Goal: Task Accomplishment & Management: Manage account settings

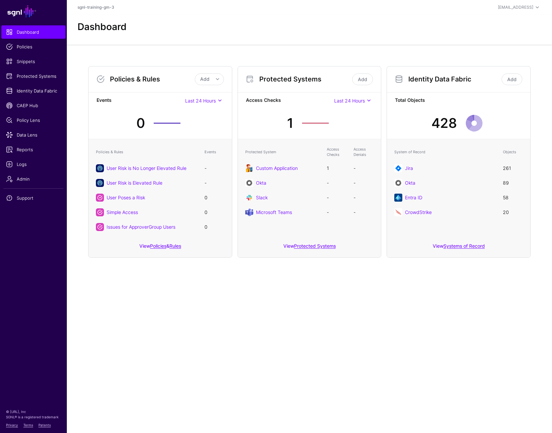
click at [409, 312] on main "SGNL Dashboard Policies Snippets Protected Systems Identity Data Fabric CAEP Hu…" at bounding box center [276, 216] width 552 height 433
click at [409, 310] on main "SGNL Dashboard Policies Snippets Protected Systems Identity Data Fabric CAEP Hu…" at bounding box center [276, 216] width 552 height 433
click at [26, 76] on span "Protected Systems" at bounding box center [33, 76] width 55 height 7
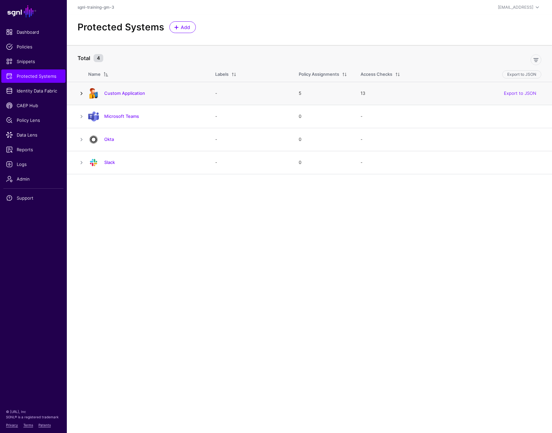
click at [83, 95] on link at bounding box center [81, 94] width 8 height 8
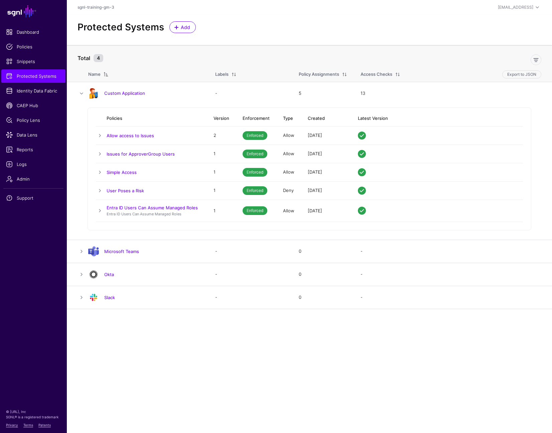
click at [119, 92] on link "Custom Application" at bounding box center [124, 93] width 41 height 5
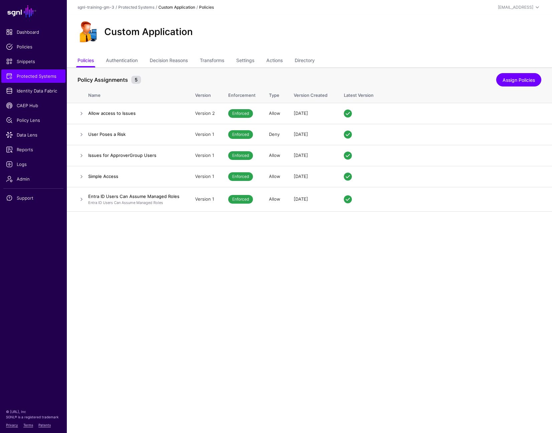
click at [156, 78] on div "Policy Assignments 5" at bounding box center [287, 80] width 422 height 8
click at [155, 79] on div "Policy Assignments 5" at bounding box center [287, 80] width 422 height 8
click at [309, 61] on link "Directory" at bounding box center [305, 61] width 20 height 13
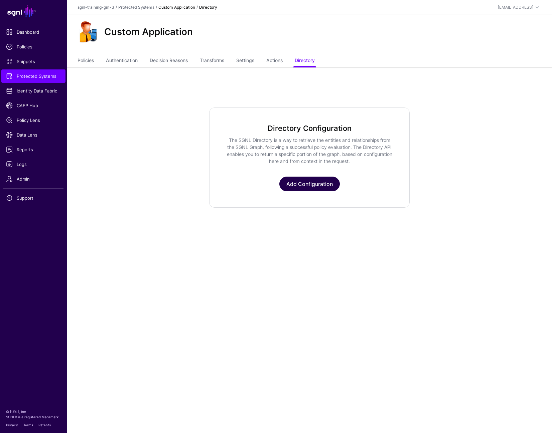
click at [310, 186] on link "Add Configuration" at bounding box center [309, 184] width 60 height 15
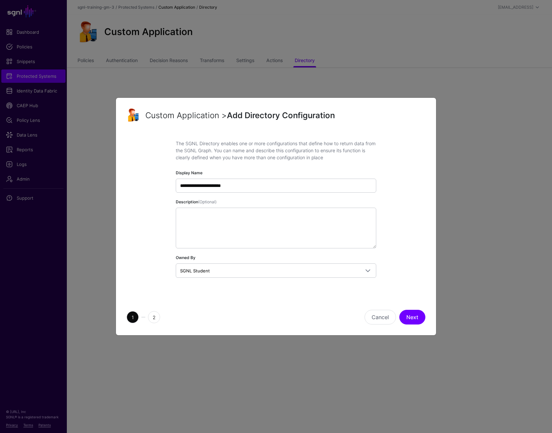
type input "**********"
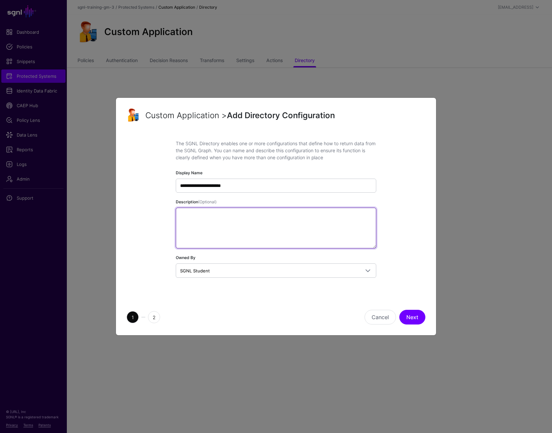
drag, startPoint x: 276, startPoint y: 220, endPoint x: 276, endPoint y: 216, distance: 4.1
click at [276, 219] on textarea "Description (Optional)" at bounding box center [276, 228] width 200 height 41
paste textarea "**********"
type textarea "**********"
paste textarea "**********"
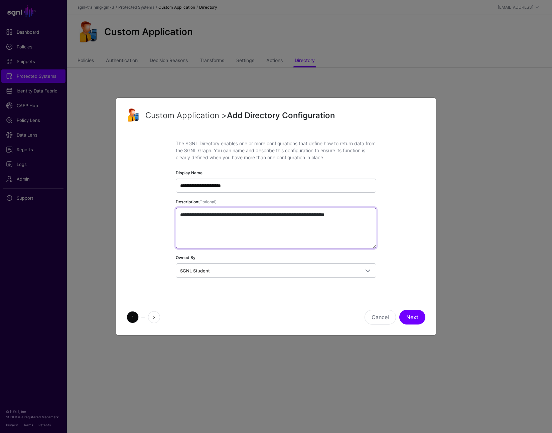
click at [278, 230] on textarea "**********" at bounding box center [276, 228] width 200 height 41
click at [273, 236] on textarea "**********" at bounding box center [276, 228] width 200 height 41
click at [275, 231] on textarea "**********" at bounding box center [276, 228] width 200 height 41
type textarea "**********"
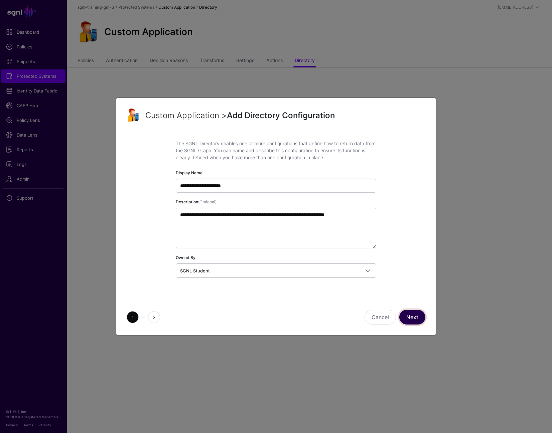
click at [409, 316] on button "Next" at bounding box center [412, 317] width 26 height 15
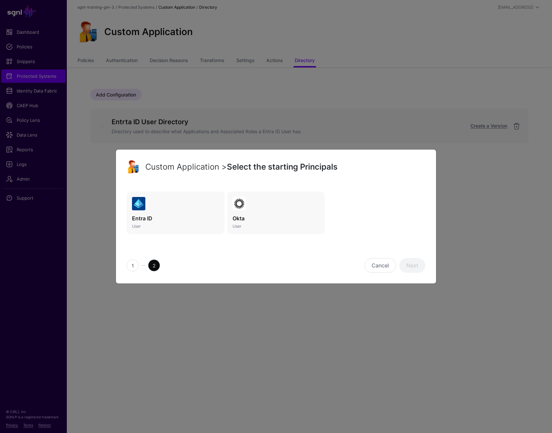
click at [190, 215] on h3 "Entra ID" at bounding box center [175, 218] width 87 height 8
click at [280, 244] on div "Entra ID User Okta User" at bounding box center [276, 218] width 299 height 59
click at [279, 250] on div "1 2 Cancel Next" at bounding box center [276, 266] width 320 height 36
click at [279, 248] on div "1 2 Cancel Next" at bounding box center [276, 266] width 320 height 36
click at [276, 249] on div "1 2 Cancel Next" at bounding box center [276, 266] width 320 height 36
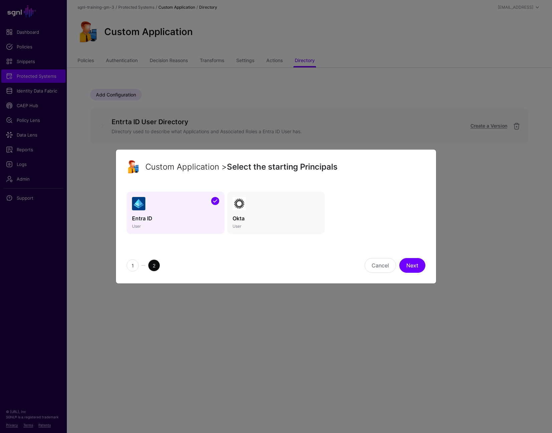
click at [278, 227] on p "User" at bounding box center [275, 226] width 87 height 5
click at [257, 215] on h3 "Okta" at bounding box center [275, 218] width 87 height 8
click at [409, 263] on link "Next" at bounding box center [412, 265] width 26 height 15
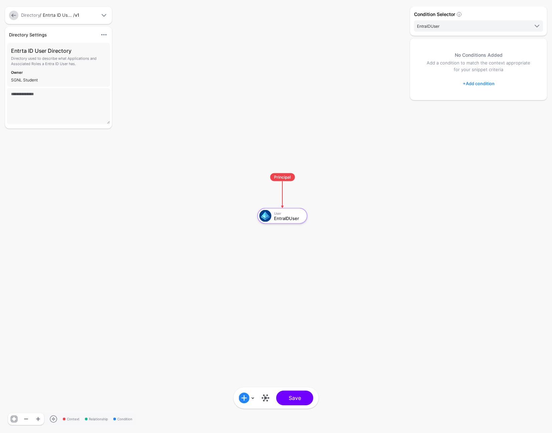
drag, startPoint x: 237, startPoint y: 235, endPoint x: 267, endPoint y: 242, distance: 30.5
click at [266, 243] on rect at bounding box center [250, 167] width 55185 height 43326
drag, startPoint x: 267, startPoint y: 239, endPoint x: 262, endPoint y: 241, distance: 5.0
click at [264, 241] on rect at bounding box center [257, 168] width 55185 height 43326
click at [267, 254] on rect at bounding box center [257, 172] width 55185 height 43326
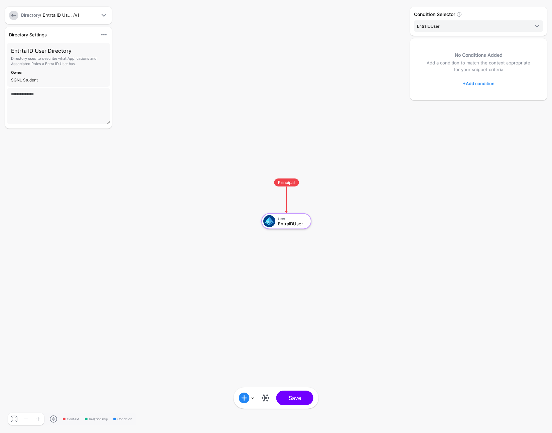
drag, startPoint x: 289, startPoint y: 262, endPoint x: 283, endPoint y: 263, distance: 6.8
click at [296, 262] on rect at bounding box center [254, 172] width 55185 height 43326
drag, startPoint x: 309, startPoint y: 263, endPoint x: 268, endPoint y: 253, distance: 42.9
click at [268, 254] on rect at bounding box center [255, 172] width 55185 height 43326
drag, startPoint x: 264, startPoint y: 247, endPoint x: 292, endPoint y: 253, distance: 28.6
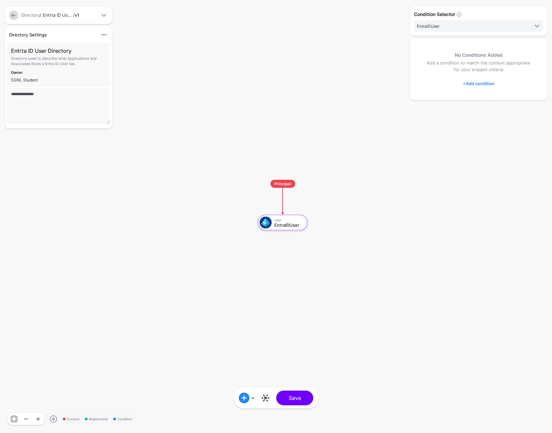
click at [292, 253] on rect at bounding box center [251, 173] width 55185 height 43326
drag, startPoint x: 290, startPoint y: 252, endPoint x: 280, endPoint y: 250, distance: 10.4
click at [281, 251] on rect at bounding box center [246, 173] width 55185 height 43326
drag, startPoint x: 428, startPoint y: 257, endPoint x: 428, endPoint y: 213, distance: 43.8
click at [409, 214] on div "Condition Selector EntraIDUser EntraIDUser No Conditions Added Add a condition …" at bounding box center [478, 217] width 140 height 420
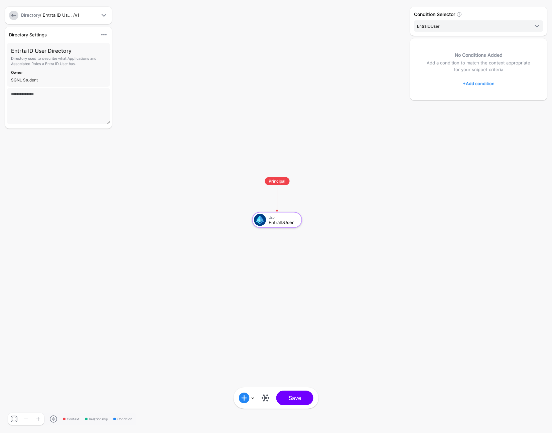
drag, startPoint x: 320, startPoint y: 226, endPoint x: 335, endPoint y: 202, distance: 28.3
click at [335, 202] on rect at bounding box center [245, 171] width 55185 height 43326
drag, startPoint x: 343, startPoint y: 206, endPoint x: 337, endPoint y: 206, distance: 6.4
click at [337, 206] on rect at bounding box center [254, 147] width 55185 height 43326
click at [409, 132] on div "Condition Selector EntraIDUser EntraIDUser No Conditions Added Add a condition …" at bounding box center [478, 217] width 140 height 420
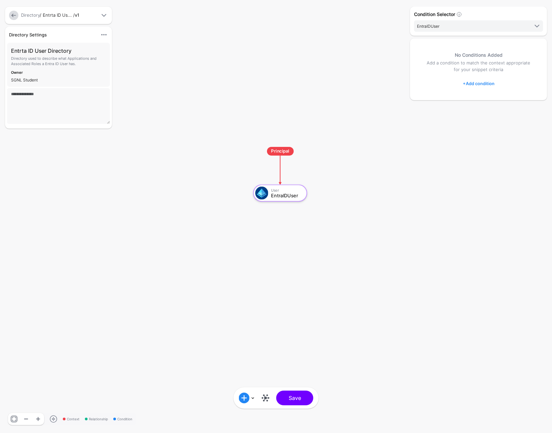
drag, startPoint x: 489, startPoint y: 153, endPoint x: 491, endPoint y: 148, distance: 5.2
click at [409, 153] on div "Condition Selector EntraIDUser EntraIDUser No Conditions Added Add a condition …" at bounding box center [478, 217] width 140 height 420
click at [285, 194] on div "EntraIDUser" at bounding box center [286, 195] width 31 height 5
click at [267, 398] on link at bounding box center [265, 398] width 11 height 11
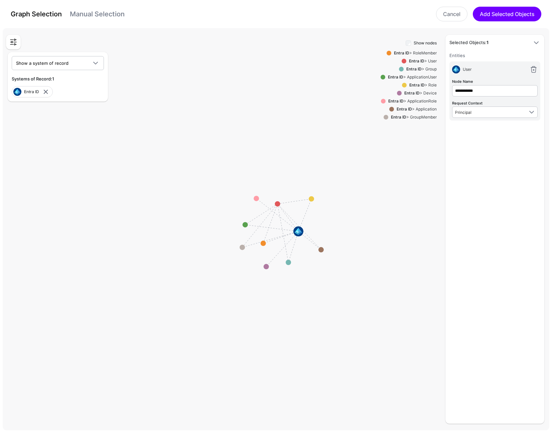
click at [94, 13] on link "Manual Selection" at bounding box center [97, 14] width 55 height 8
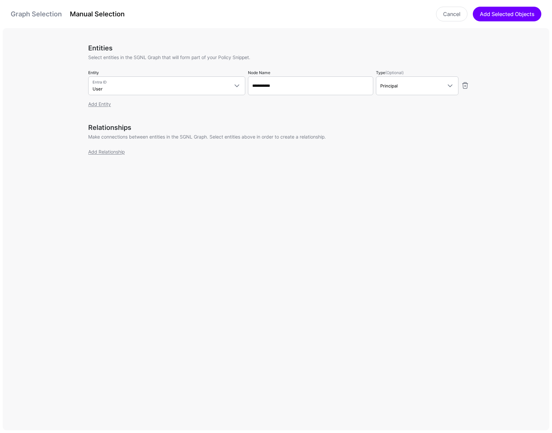
click at [41, 13] on link "Graph Selection" at bounding box center [36, 14] width 51 height 8
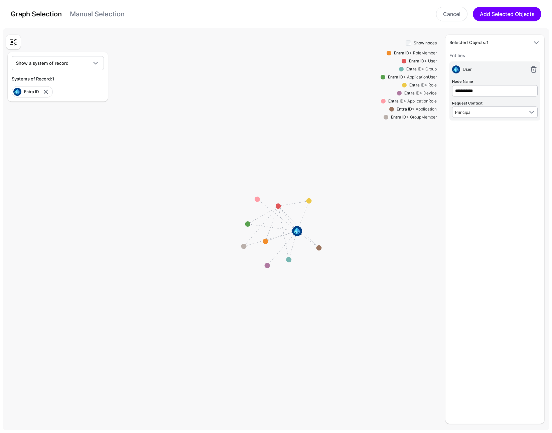
click at [99, 18] on div "Graph Selection Manual Selection" at bounding box center [68, 14] width 114 height 11
click at [93, 15] on link "Manual Selection" at bounding box center [97, 14] width 55 height 8
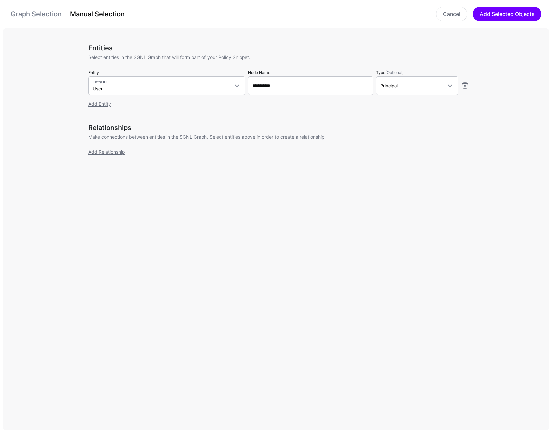
click at [38, 14] on link "Graph Selection" at bounding box center [36, 14] width 51 height 8
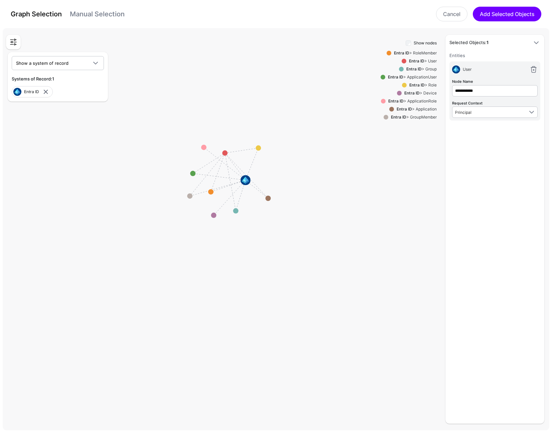
click at [19, 40] on span at bounding box center [13, 42] width 15 height 15
click at [18, 44] on link at bounding box center [13, 42] width 12 height 12
click at [16, 42] on link at bounding box center [13, 42] width 12 height 12
click at [106, 14] on link "Manual Selection" at bounding box center [97, 14] width 55 height 8
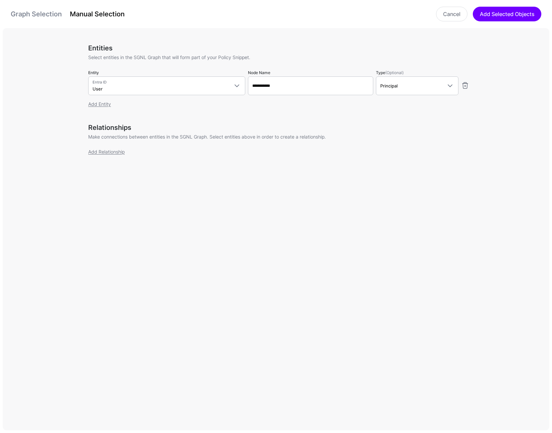
click at [295, 20] on div "Cancel Add Selected Objects" at bounding box center [337, 14] width 417 height 15
click at [267, 14] on div "Cancel Add Selected Objects" at bounding box center [337, 14] width 417 height 15
click at [266, 13] on div "Cancel Add Selected Objects" at bounding box center [337, 14] width 417 height 15
drag, startPoint x: 264, startPoint y: 13, endPoint x: 261, endPoint y: 13, distance: 3.7
click at [264, 13] on div "Cancel Add Selected Objects" at bounding box center [337, 14] width 417 height 15
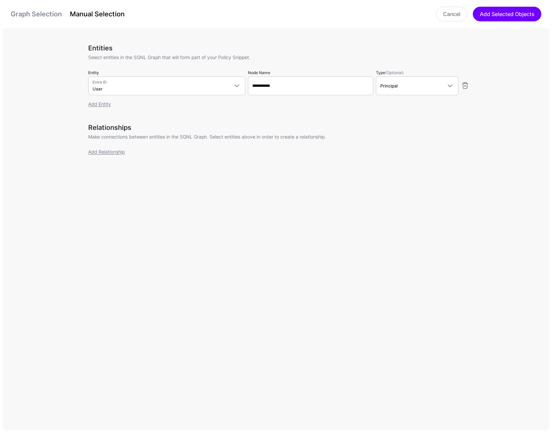
click at [261, 13] on div "Cancel Add Selected Objects" at bounding box center [337, 14] width 417 height 15
click at [106, 103] on link "Add Entity" at bounding box center [99, 104] width 23 height 6
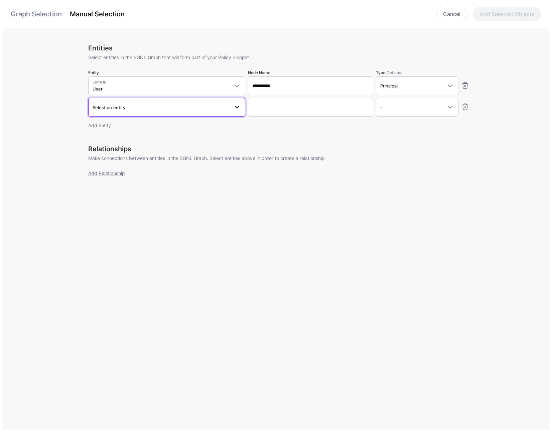
click at [142, 105] on span "Select an entity" at bounding box center [161, 107] width 136 height 7
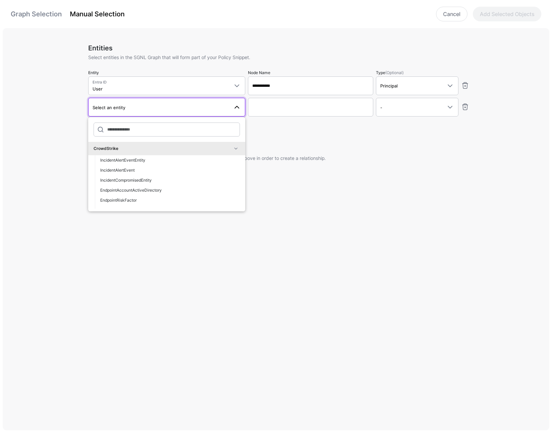
drag, startPoint x: 145, startPoint y: 98, endPoint x: 146, endPoint y: 102, distance: 4.1
click at [144, 97] on div "**********" at bounding box center [278, 90] width 381 height 93
click at [147, 106] on span "Select an entity" at bounding box center [161, 107] width 136 height 7
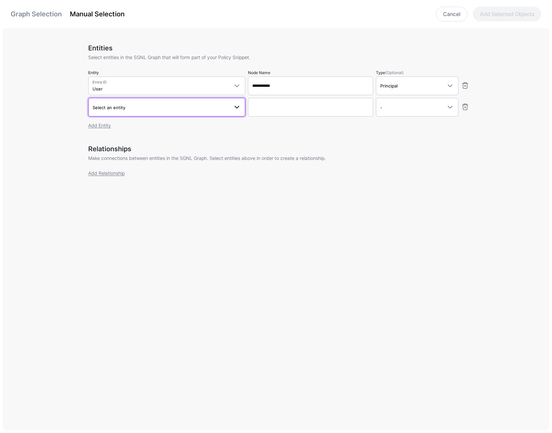
click at [145, 103] on span "Select an entity" at bounding box center [167, 107] width 148 height 8
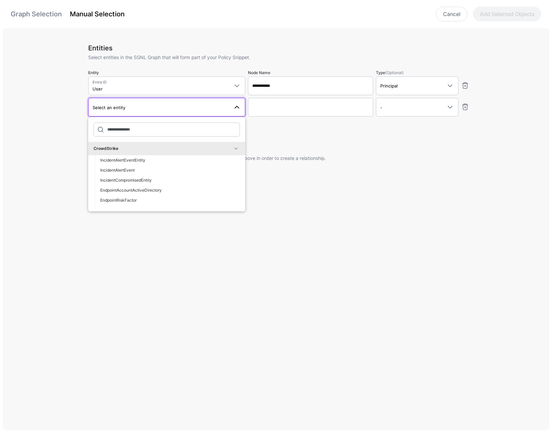
click at [144, 105] on span "Select an entity" at bounding box center [161, 107] width 136 height 7
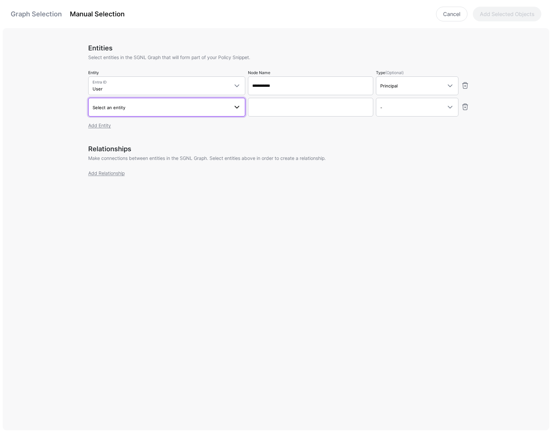
click at [144, 105] on span "Select an entity" at bounding box center [161, 107] width 136 height 7
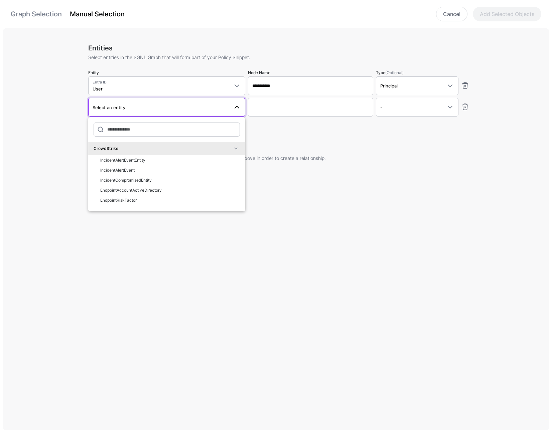
click at [141, 106] on span "Select an entity" at bounding box center [161, 107] width 136 height 7
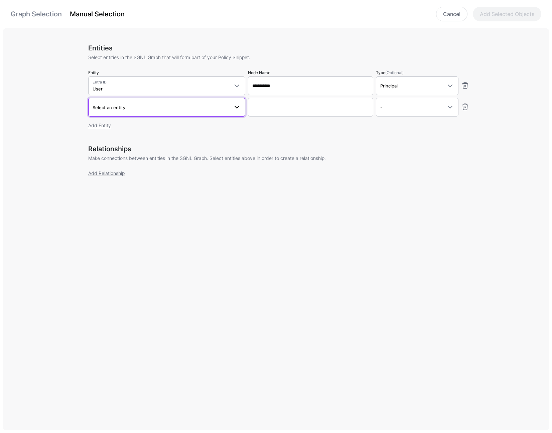
click at [145, 108] on span "Select an entity" at bounding box center [161, 107] width 136 height 7
type input "****"
click at [127, 165] on div "Role" at bounding box center [170, 168] width 140 height 6
type input "**********"
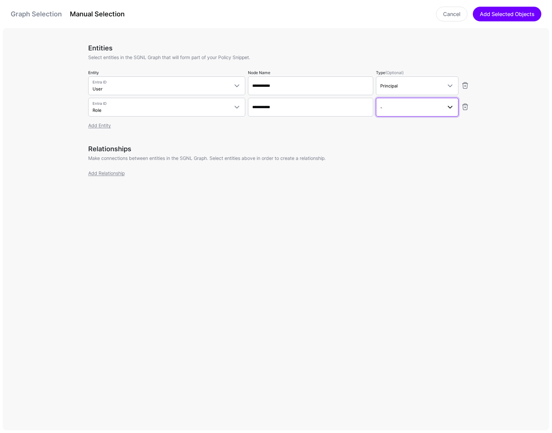
click at [405, 106] on span "-" at bounding box center [411, 107] width 62 height 7
click at [397, 154] on div "Asset" at bounding box center [417, 155] width 72 height 6
click at [283, 127] on div "Add Entity" at bounding box center [278, 125] width 381 height 7
click at [275, 126] on div "Add Entity" at bounding box center [278, 125] width 381 height 7
drag, startPoint x: 272, startPoint y: 123, endPoint x: 272, endPoint y: 112, distance: 11.0
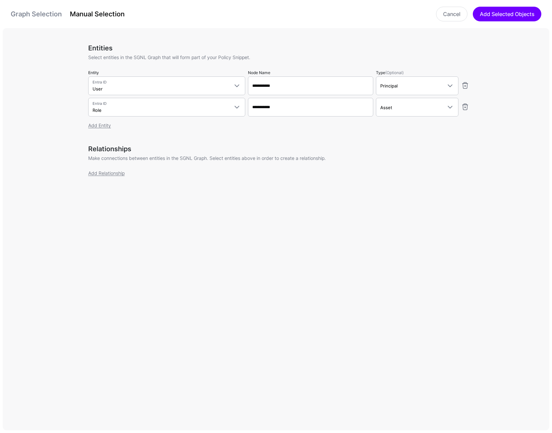
click at [272, 123] on div "Add Entity" at bounding box center [278, 125] width 381 height 7
click at [273, 109] on input "**********" at bounding box center [310, 107] width 125 height 19
click at [278, 106] on input "**********" at bounding box center [310, 107] width 125 height 19
click at [290, 126] on div "Add Entity" at bounding box center [278, 125] width 381 height 7
click at [270, 121] on div "**********" at bounding box center [278, 90] width 381 height 93
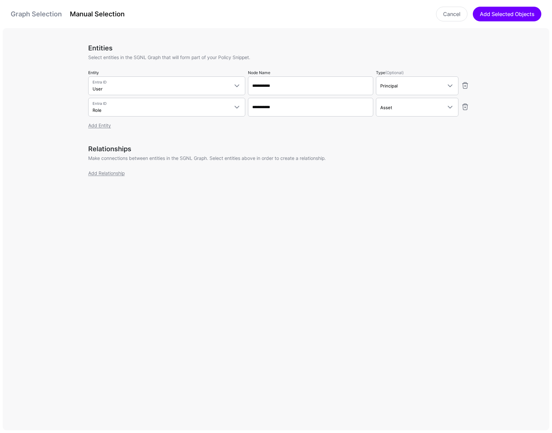
click at [265, 120] on div "**********" at bounding box center [278, 90] width 381 height 93
click at [118, 175] on link "Add Relationship" at bounding box center [106, 173] width 36 height 6
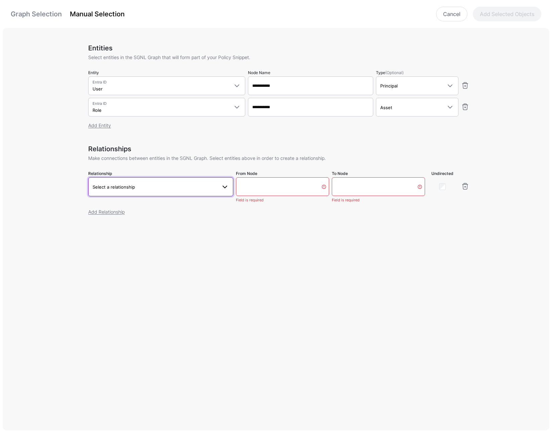
click at [143, 186] on span "Select a relationship" at bounding box center [155, 186] width 124 height 7
click at [295, 241] on div "**********" at bounding box center [278, 143] width 381 height 231
click at [193, 188] on span "Select a relationship" at bounding box center [155, 186] width 124 height 7
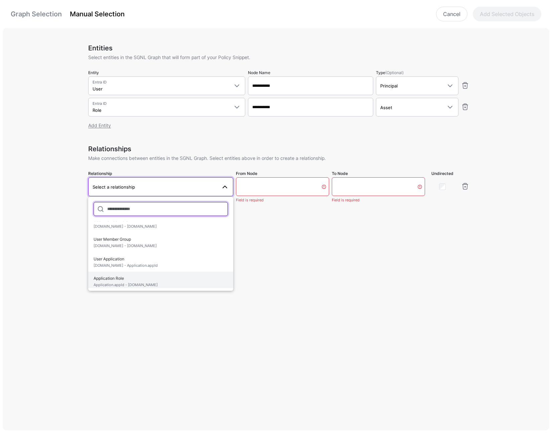
scroll to position [60, 0]
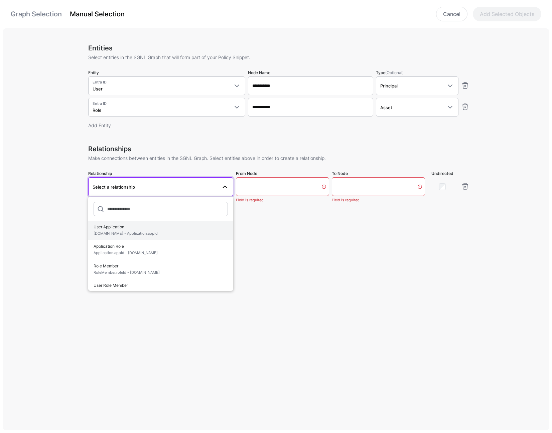
click at [146, 231] on span "[DOMAIN_NAME] - Application.appId" at bounding box center [161, 234] width 134 height 6
type input "**********"
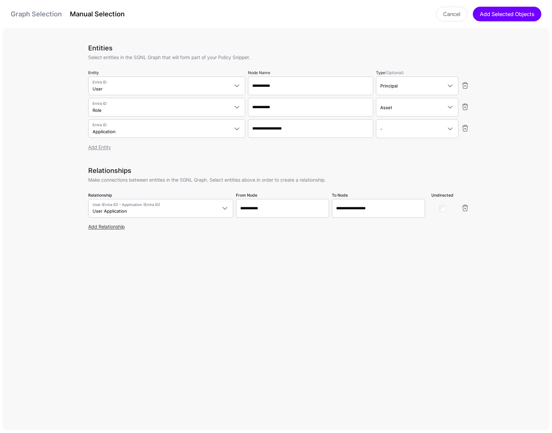
click at [113, 228] on link "Add Relationship" at bounding box center [106, 227] width 36 height 6
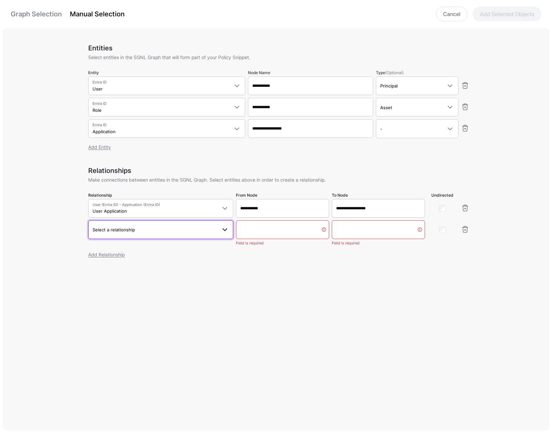
click at [114, 229] on span "Select a relationship" at bounding box center [114, 229] width 42 height 5
drag, startPoint x: 138, startPoint y: 299, endPoint x: 132, endPoint y: 296, distance: 7.1
click at [138, 299] on span "Application Role Application.appId - [DOMAIN_NAME]" at bounding box center [161, 301] width 134 height 16
type input "**********"
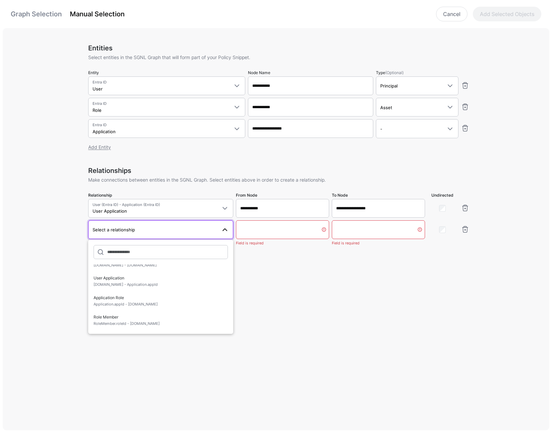
type input "**********"
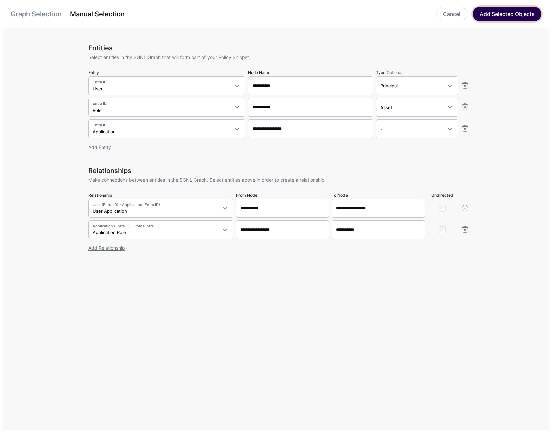
click at [409, 10] on button "Add Selected Objects" at bounding box center [507, 14] width 68 height 15
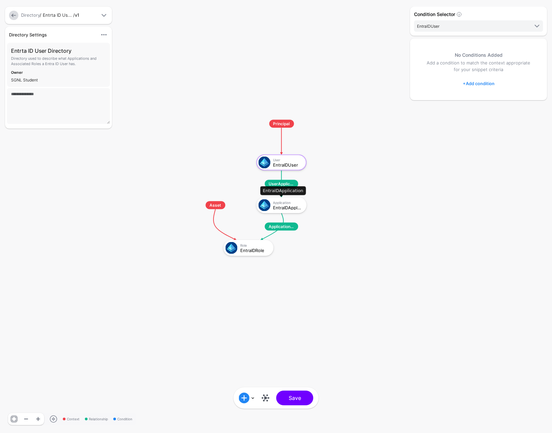
click at [282, 205] on div "Application EntraIDApplication" at bounding box center [288, 204] width 31 height 9
click div "EntraIDApplication"
click div
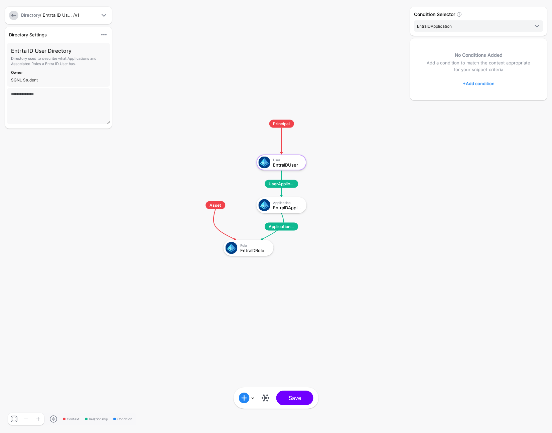
click at [409, 83] on link "+ Add condition" at bounding box center [479, 83] width 32 height 11
click at [409, 85] on link "+ Add condition" at bounding box center [479, 83] width 32 height 11
click at [409, 85] on div "+ Add condition Add Condition Graph Condition Add Condition Group" at bounding box center [478, 83] width 110 height 7
click at [409, 83] on link "+ Add condition" at bounding box center [479, 83] width 32 height 11
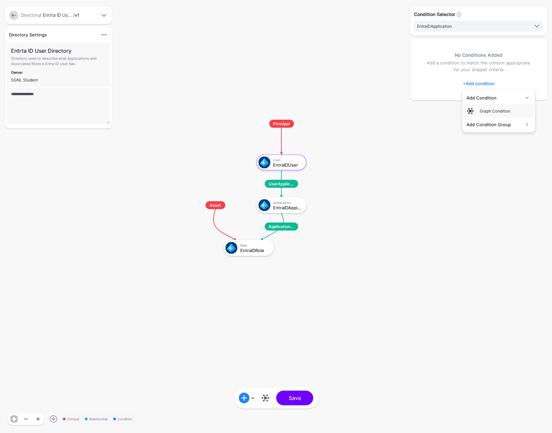
click at [409, 92] on div "No Conditions Added Add a condition to match the context appropriate for your s…" at bounding box center [478, 69] width 137 height 62
click at [409, 91] on div "No Conditions Added Add a condition to match the context appropriate for your s…" at bounding box center [478, 69] width 137 height 62
click at [409, 90] on div "No Conditions Added Add a condition to match the context appropriate for your s…" at bounding box center [478, 69] width 137 height 62
click at [409, 89] on div "No Conditions Added Add a condition to match the context appropriate for your s…" at bounding box center [478, 69] width 137 height 62
click at [409, 82] on link "+ Add condition" at bounding box center [479, 83] width 32 height 11
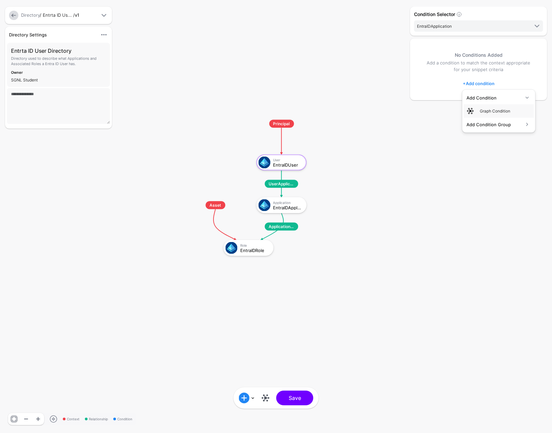
click at [409, 123] on div "Add Condition Group" at bounding box center [494, 124] width 57 height 7
click at [409, 110] on div "Add Condition Group" at bounding box center [494, 111] width 57 height 7
click at [409, 120] on div "Add Condition Group" at bounding box center [498, 124] width 65 height 8
click at [409, 109] on div "Add Condition Group" at bounding box center [494, 111] width 57 height 7
click at [409, 105] on link "Graph Condition" at bounding box center [499, 110] width 70 height 13
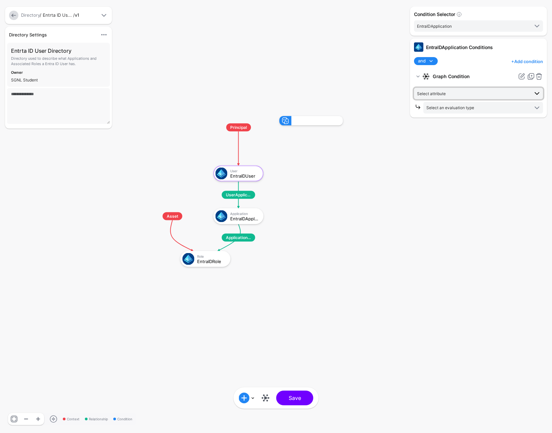
click at [409, 95] on span "Select attribute" at bounding box center [473, 93] width 112 height 7
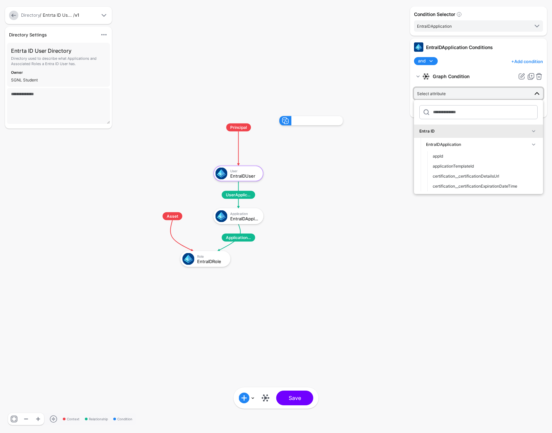
click at [409, 95] on span "Select attribute" at bounding box center [473, 93] width 112 height 7
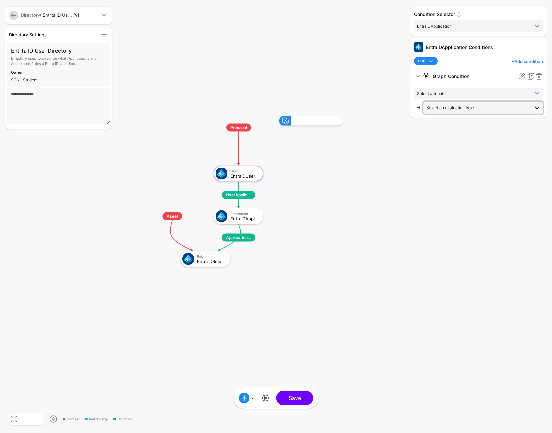
click at [409, 106] on span "Select an evaluation type" at bounding box center [477, 107] width 103 height 7
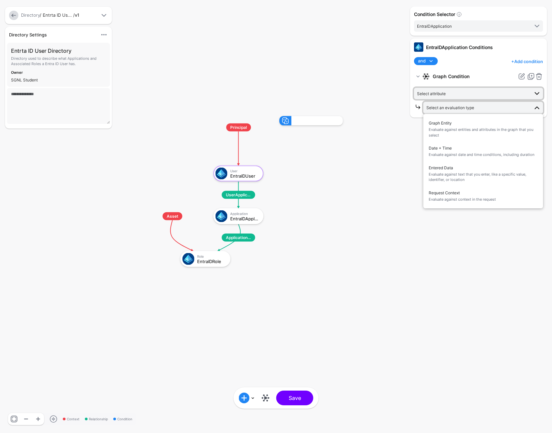
click at [409, 95] on span "Select attribute" at bounding box center [473, 93] width 112 height 7
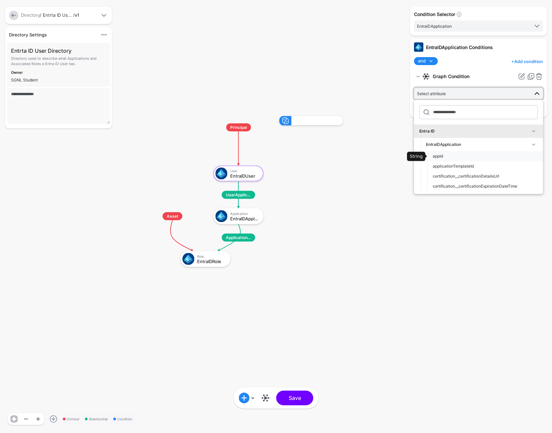
click at [409, 154] on div "appId" at bounding box center [485, 156] width 105 height 6
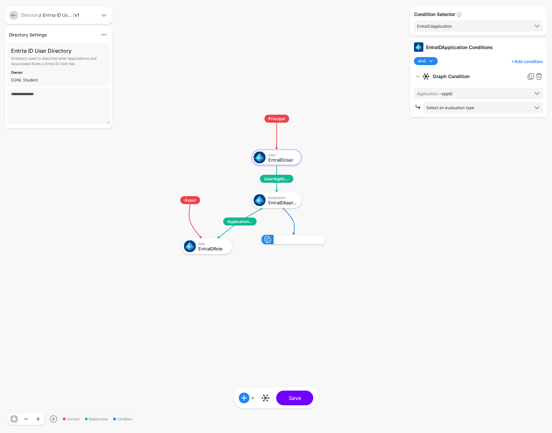
click at [409, 131] on div "Condition Selector EntraIDApplication EntraIDUser EntraIDRole EntraIDApplicatio…" at bounding box center [478, 217] width 140 height 420
click at [409, 109] on span "Select an evaluation type" at bounding box center [450, 107] width 48 height 5
click at [393, 164] on rect at bounding box center [159, 108] width 55185 height 43326
click at [391, 162] on rect at bounding box center [159, 108] width 55185 height 43326
click at [390, 160] on rect at bounding box center [159, 108] width 55185 height 43326
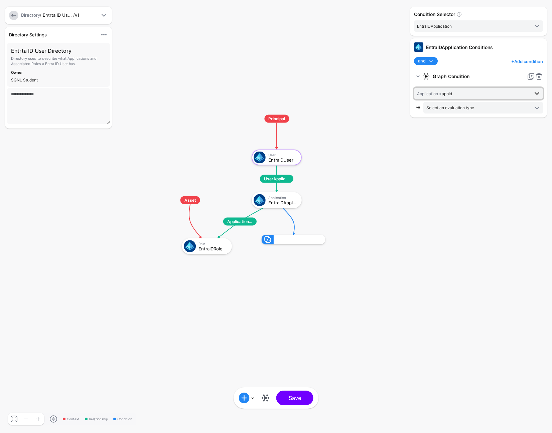
click at [409, 96] on span "Application > appId" at bounding box center [434, 93] width 35 height 5
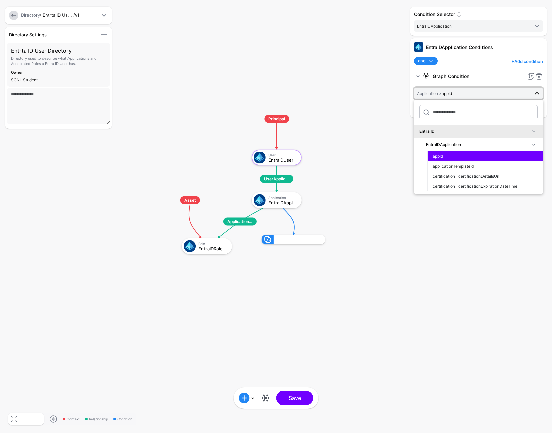
click at [247, 51] on rect at bounding box center [159, 108] width 55185 height 43326
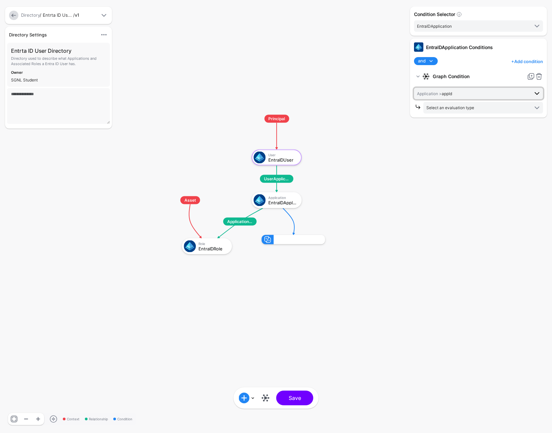
click at [409, 93] on span "Application > appId" at bounding box center [473, 93] width 112 height 7
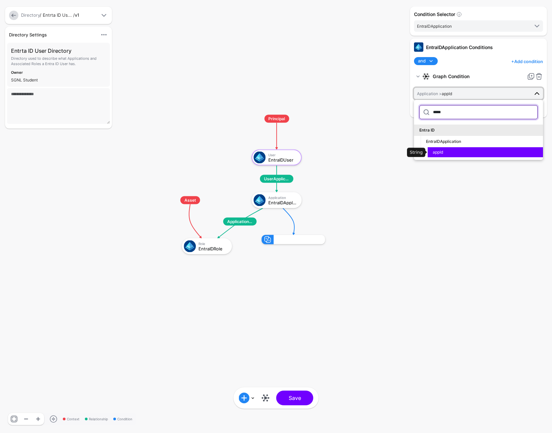
type input "*****"
click at [409, 152] on div "appId" at bounding box center [485, 152] width 105 height 6
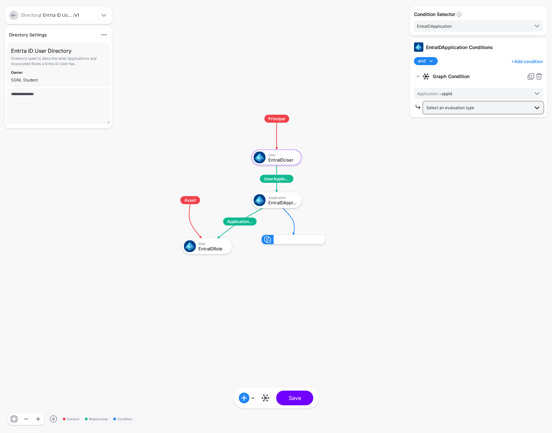
click at [409, 109] on span "Select an evaluation type" at bounding box center [450, 107] width 48 height 5
click at [409, 127] on span "Graph Entity Evaluate against entities and attributes in the graph that you sel…" at bounding box center [483, 129] width 109 height 21
click at [409, 111] on span "Evaluate Graph Entity" at bounding box center [477, 107] width 104 height 9
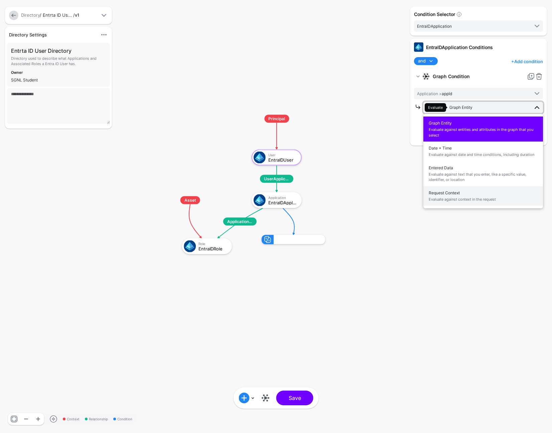
click at [409, 196] on span "Request Context Evaluate against context in the request" at bounding box center [483, 196] width 109 height 16
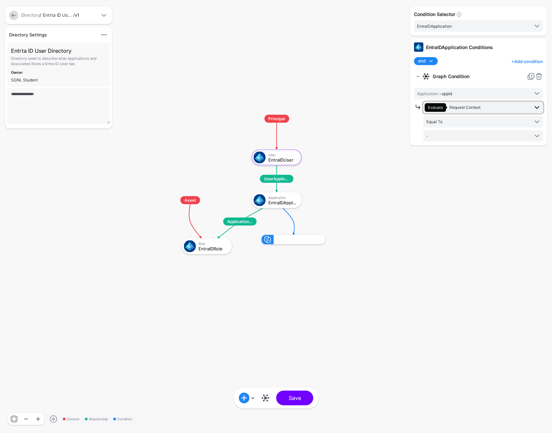
click at [409, 107] on span "Evaluate Request Context" at bounding box center [477, 107] width 104 height 9
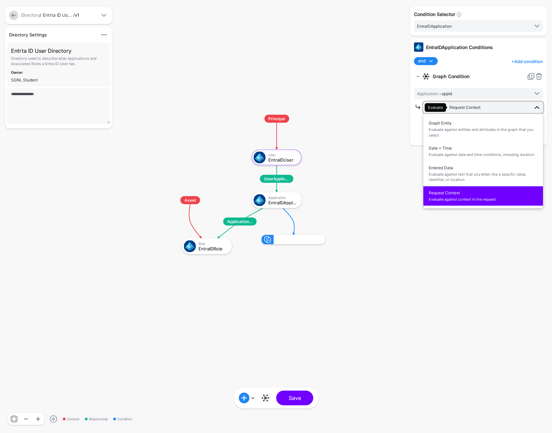
click at [409, 109] on span "Evaluate Request Context" at bounding box center [477, 107] width 104 height 9
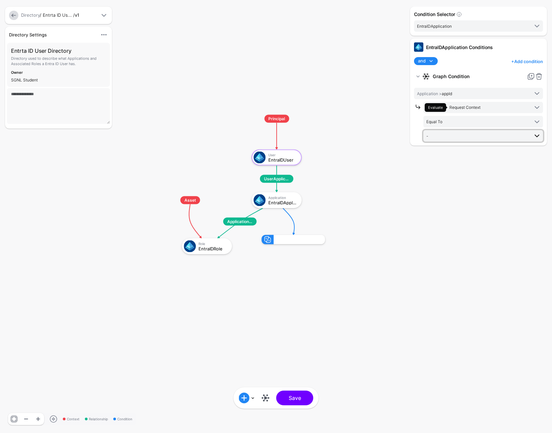
click at [409, 130] on link "-" at bounding box center [483, 135] width 120 height 11
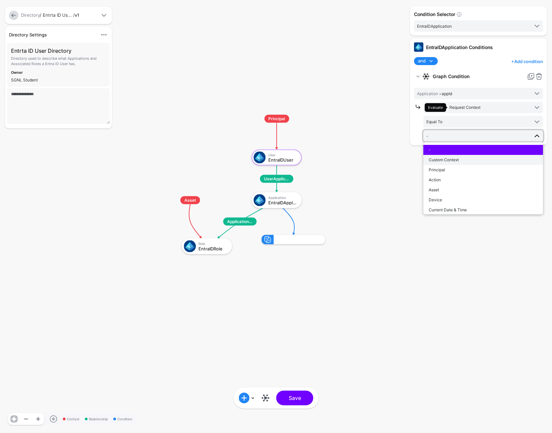
click at [409, 156] on button "Custom Context" at bounding box center [483, 160] width 120 height 10
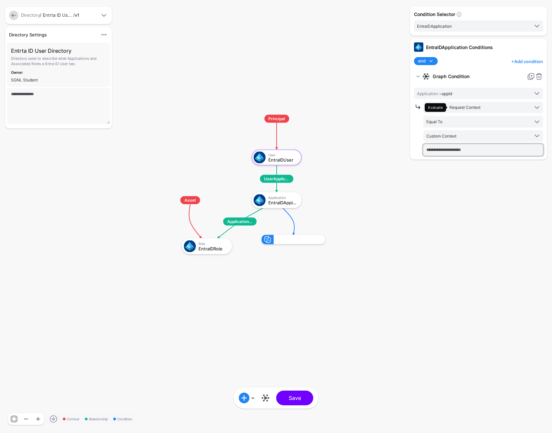
click at [409, 148] on input "text" at bounding box center [483, 149] width 120 height 11
click at [409, 150] on input "text" at bounding box center [483, 149] width 120 height 11
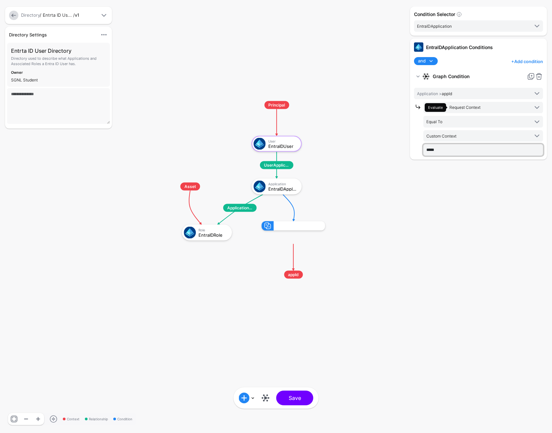
type input "*****"
click at [276, 391] on button "Save" at bounding box center [294, 398] width 37 height 15
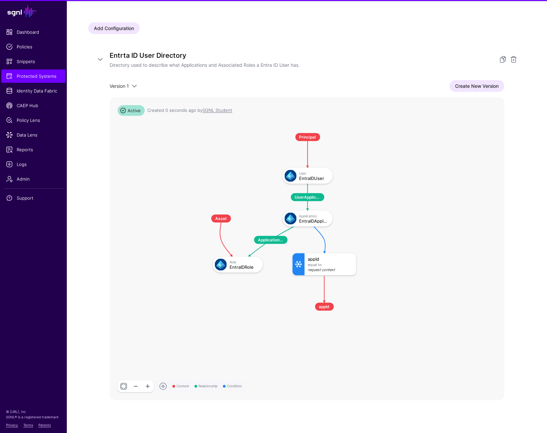
scroll to position [76, 0]
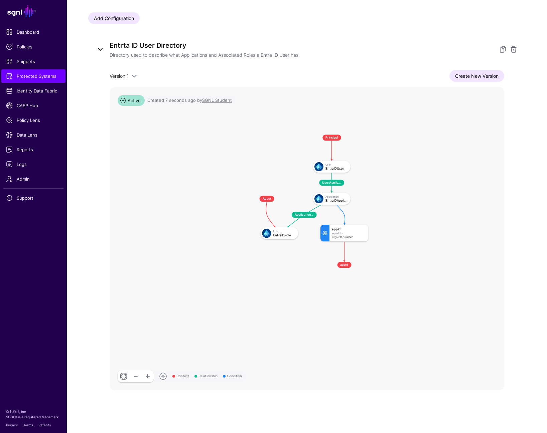
click at [102, 53] on link at bounding box center [100, 49] width 8 height 8
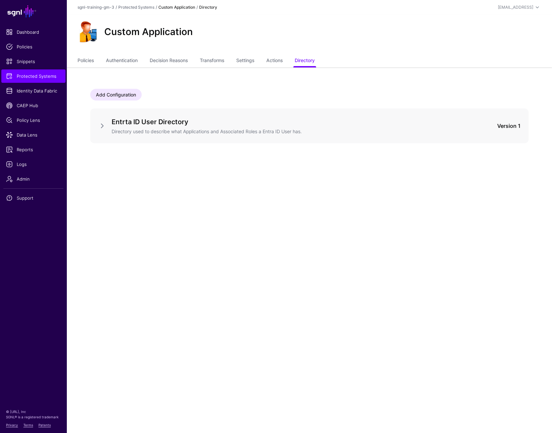
drag, startPoint x: 110, startPoint y: 140, endPoint x: 107, endPoint y: 142, distance: 3.9
click at [172, 118] on h5 "Entrta ID User Directory" at bounding box center [284, 122] width 345 height 11
click at [103, 125] on link at bounding box center [102, 126] width 8 height 8
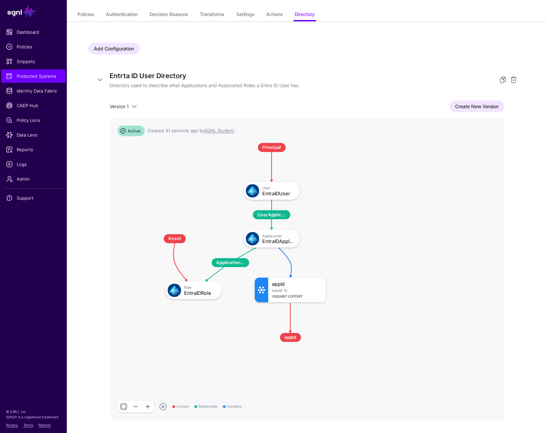
scroll to position [46, 0]
click at [101, 78] on link at bounding box center [100, 79] width 8 height 8
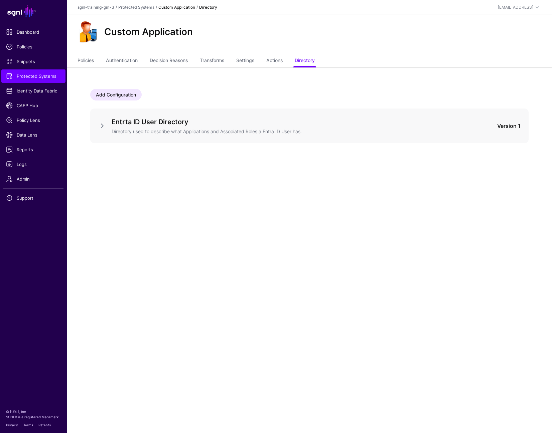
click at [197, 86] on div "Add Configuration Entrta ID User Directory Directory used to describe what Appl…" at bounding box center [309, 117] width 481 height 101
drag, startPoint x: 203, startPoint y: 87, endPoint x: 199, endPoint y: 77, distance: 10.2
click at [230, 88] on div "Add Configuration Entrta ID User Directory Directory used to describe what Appl…" at bounding box center [309, 117] width 481 height 101
click at [105, 125] on link at bounding box center [102, 126] width 8 height 8
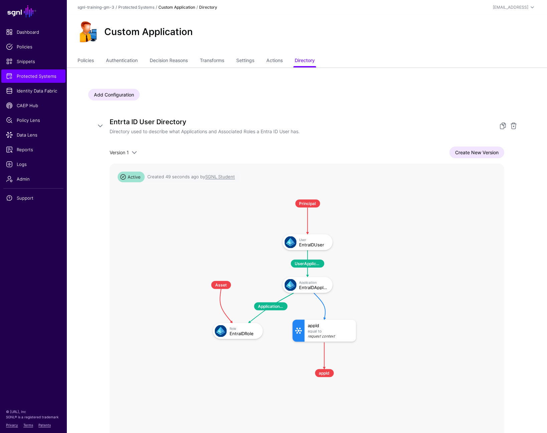
click at [323, 91] on div "Add Configuration" at bounding box center [306, 95] width 437 height 12
click at [289, 94] on div "Add Configuration" at bounding box center [306, 95] width 437 height 12
click at [101, 124] on link at bounding box center [100, 126] width 8 height 8
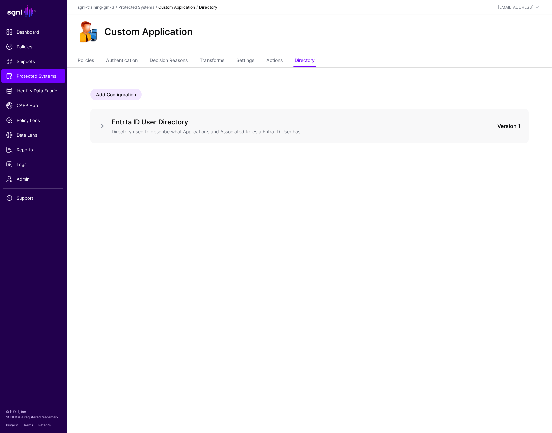
click at [297, 77] on div "Add Configuration Entrta ID User Directory Directory used to describe what Appl…" at bounding box center [309, 117] width 481 height 101
click at [101, 125] on link at bounding box center [102, 126] width 8 height 8
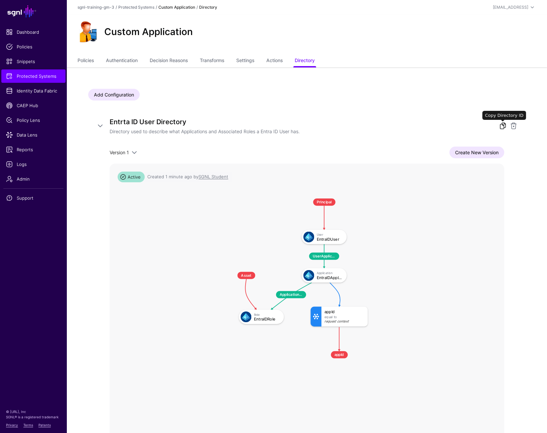
click at [409, 127] on link at bounding box center [503, 126] width 8 height 8
click at [409, 153] on div "Entrta ID User Directory Directory used to describe what Applications and Assoc…" at bounding box center [306, 292] width 437 height 366
click at [409, 152] on div "Entrta ID User Directory Directory used to describe what Applications and Assoc…" at bounding box center [306, 292] width 437 height 366
click at [409, 153] on link "Create New Version" at bounding box center [476, 153] width 55 height 12
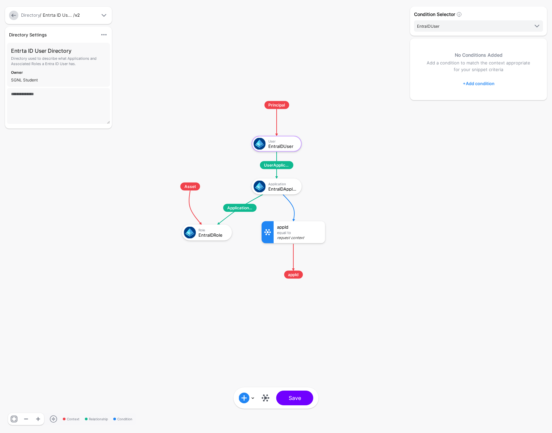
click at [14, 17] on link at bounding box center [13, 15] width 9 height 9
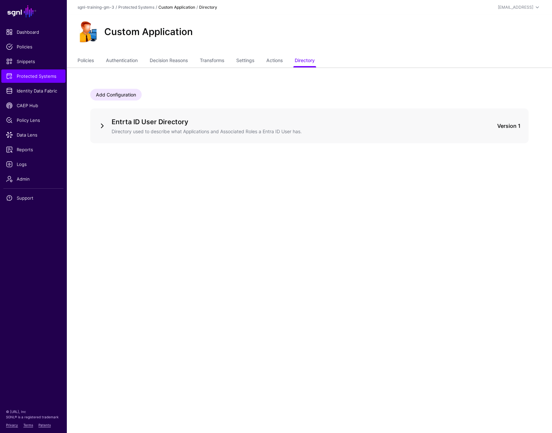
click at [104, 125] on link at bounding box center [102, 126] width 8 height 8
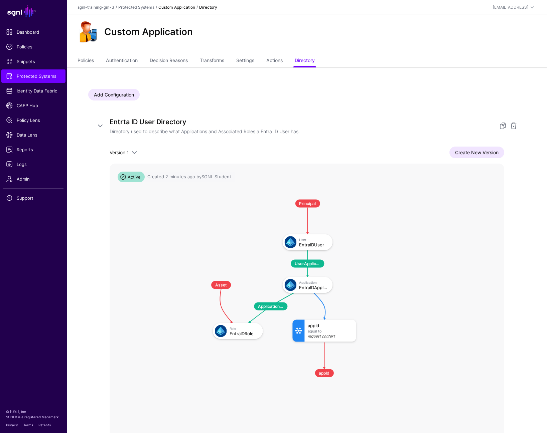
click at [322, 115] on div "Entrta ID User Directory Directory used to describe what Applications and Assoc…" at bounding box center [306, 292] width 437 height 366
click at [312, 105] on div "Add Configuration Entrta ID User Directory Directory used to describe what Appl…" at bounding box center [306, 282] width 437 height 386
click at [138, 151] on div "Version 1 Version 1 Create New Version" at bounding box center [307, 153] width 395 height 12
click at [137, 154] on span at bounding box center [134, 153] width 8 height 8
click at [246, 95] on div "Add Configuration" at bounding box center [306, 95] width 437 height 12
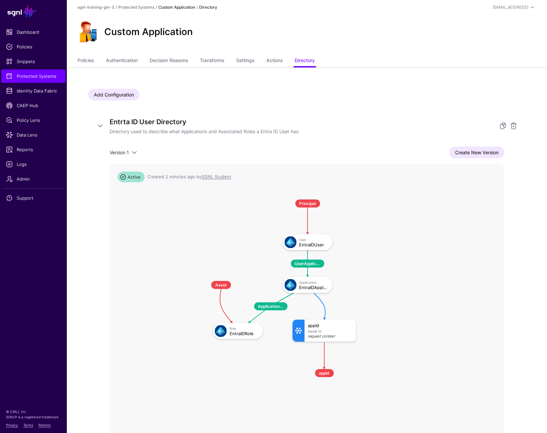
click at [243, 99] on div "Add Configuration" at bounding box center [306, 95] width 437 height 12
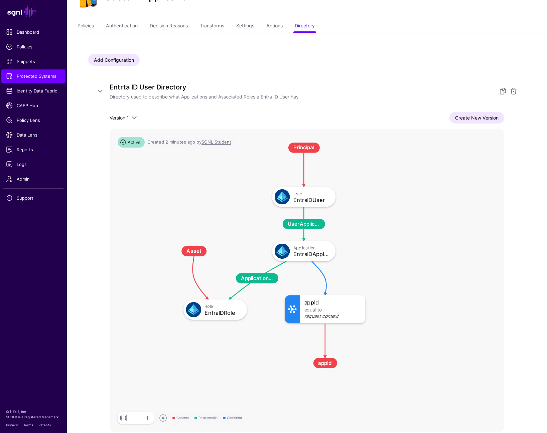
scroll to position [34, 0]
click at [342, 54] on div "Add Configuration Entrta ID User Directory Directory used to describe what Appl…" at bounding box center [307, 254] width 480 height 442
click at [338, 54] on div "Add Configuration Entrta ID User Directory Directory used to describe what Appl…" at bounding box center [307, 254] width 480 height 442
click at [337, 53] on div "Add Configuration Entrta ID User Directory Directory used to describe what Appl…" at bounding box center [307, 254] width 480 height 442
click at [360, 64] on div "Add Configuration" at bounding box center [306, 60] width 437 height 12
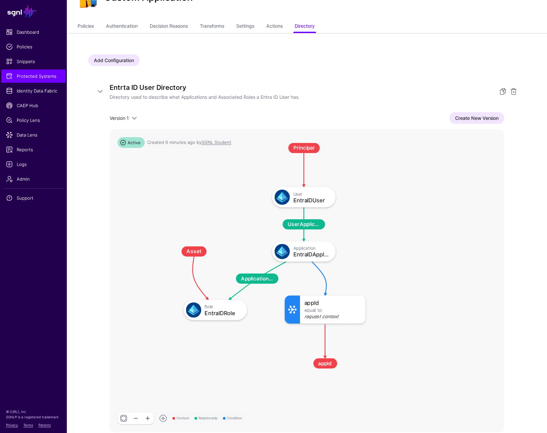
click at [354, 64] on div "Add Configuration" at bounding box center [306, 60] width 437 height 12
click at [364, 60] on div "Add Configuration" at bounding box center [306, 60] width 437 height 12
drag, startPoint x: 357, startPoint y: 66, endPoint x: 358, endPoint y: 77, distance: 11.0
click at [357, 72] on div "Add Configuration Entrta ID User Directory Directory used to describe what Appl…" at bounding box center [306, 247] width 437 height 386
click at [360, 73] on div "Add Configuration Entrta ID User Directory Directory used to describe what Appl…" at bounding box center [306, 247] width 437 height 386
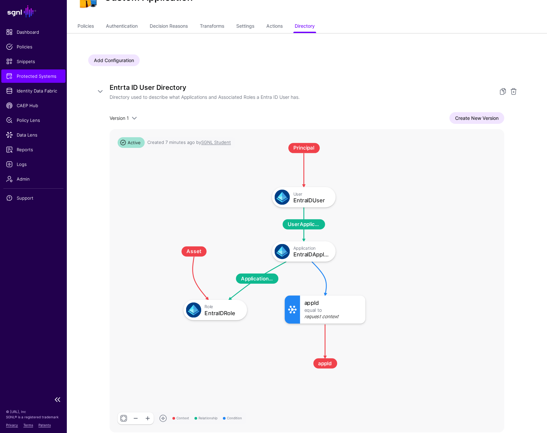
click at [37, 79] on span "Protected Systems" at bounding box center [33, 76] width 55 height 7
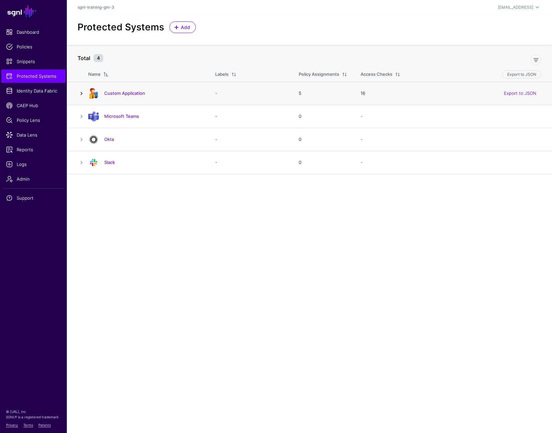
click at [82, 94] on link at bounding box center [81, 94] width 8 height 8
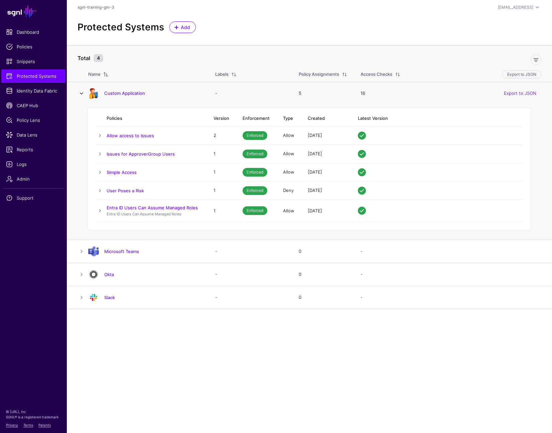
click at [82, 94] on link at bounding box center [81, 94] width 8 height 8
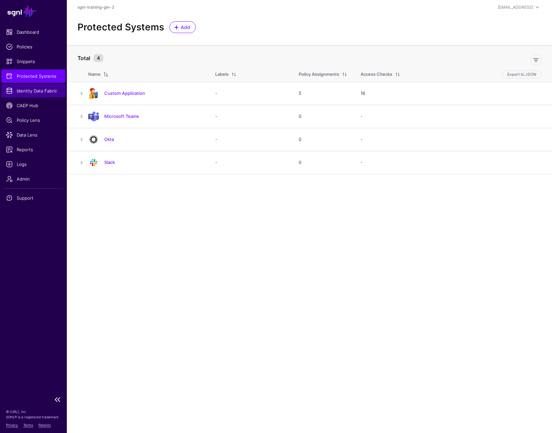
click at [38, 92] on span "Identity Data Fabric" at bounding box center [33, 91] width 55 height 7
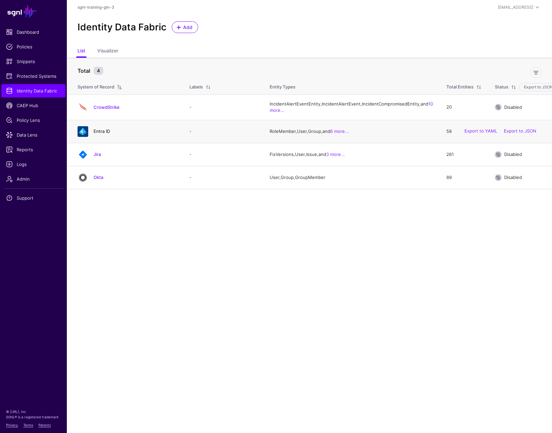
click at [101, 134] on link "Entra ID" at bounding box center [102, 131] width 16 height 5
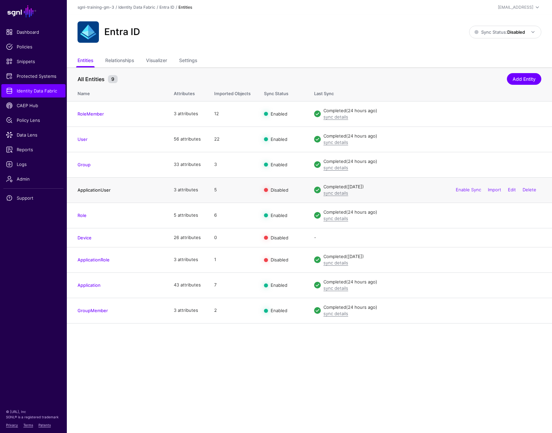
click at [104, 189] on link "ApplicationUser" at bounding box center [93, 189] width 33 height 5
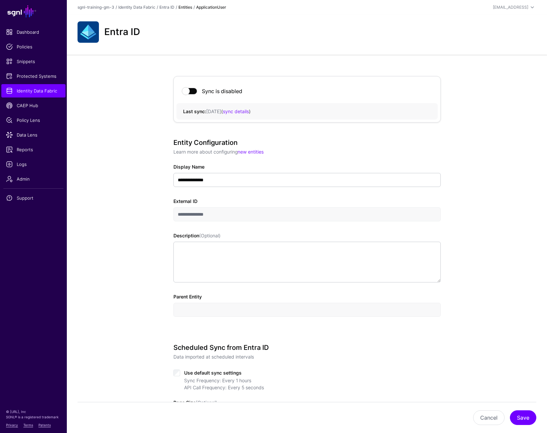
click at [115, 133] on div "**********" at bounding box center [307, 374] width 480 height 638
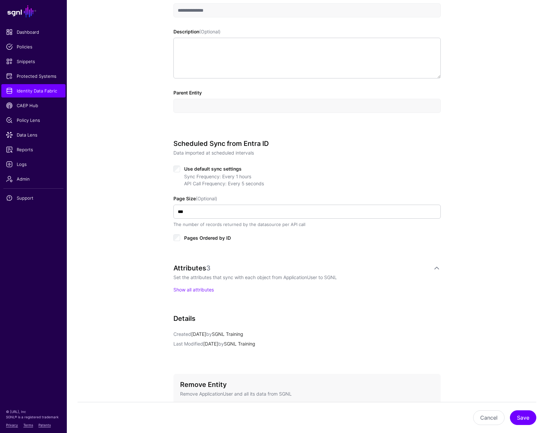
scroll to position [244, 0]
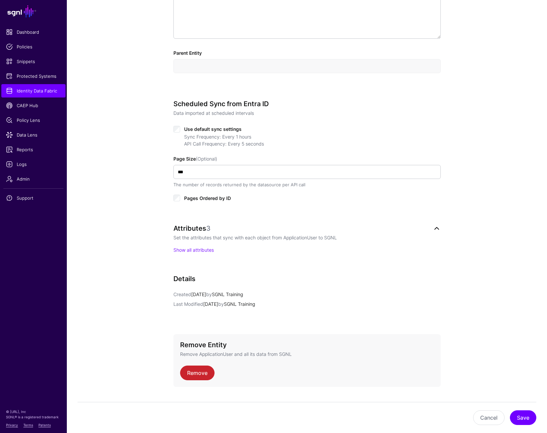
click at [409, 227] on link at bounding box center [437, 228] width 8 height 8
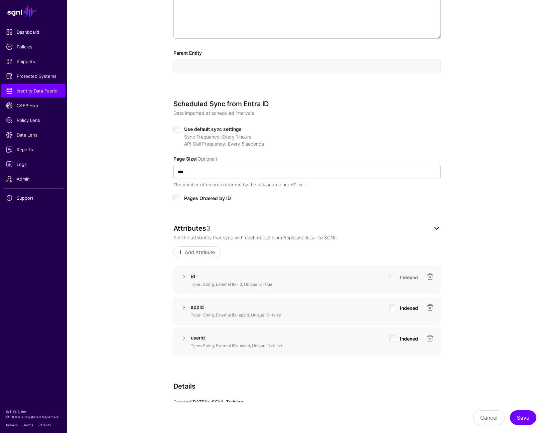
click at [409, 226] on link at bounding box center [437, 228] width 8 height 8
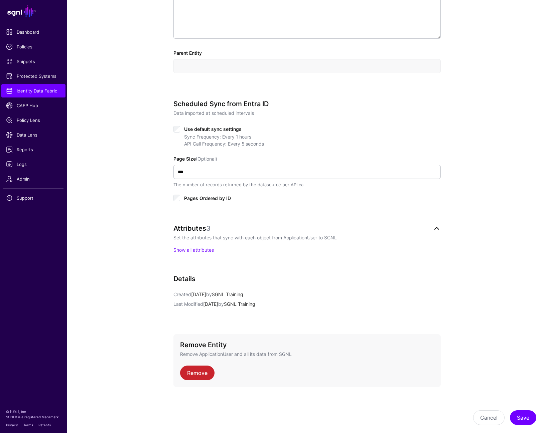
click at [409, 226] on link at bounding box center [437, 228] width 8 height 8
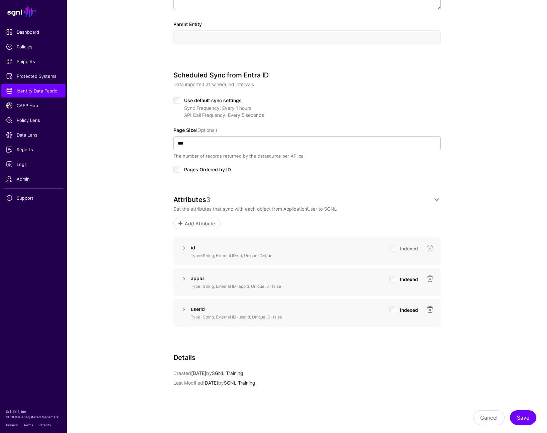
scroll to position [273, 0]
click at [409, 200] on link at bounding box center [437, 199] width 8 height 8
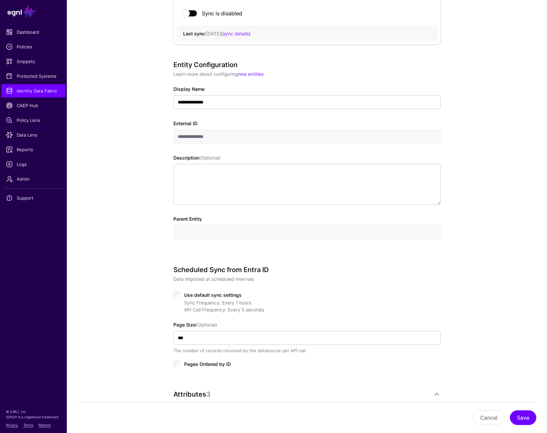
scroll to position [259, 0]
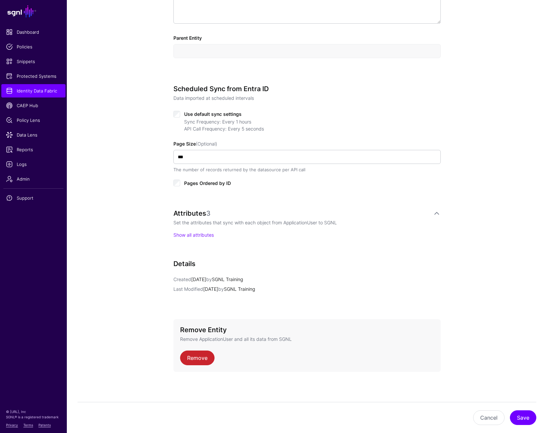
drag, startPoint x: 219, startPoint y: 274, endPoint x: 214, endPoint y: 275, distance: 4.9
click at [219, 274] on div "Details Created [DATE] by SGNL Training Last Modified [DATE] by SGNL Training" at bounding box center [306, 285] width 267 height 51
click at [197, 234] on link "Show all attributes" at bounding box center [193, 235] width 40 height 6
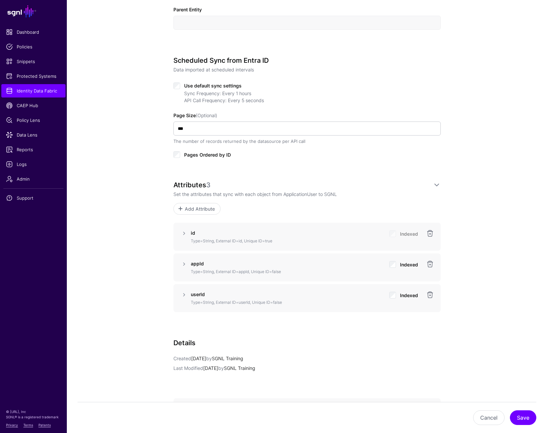
scroll to position [313, 0]
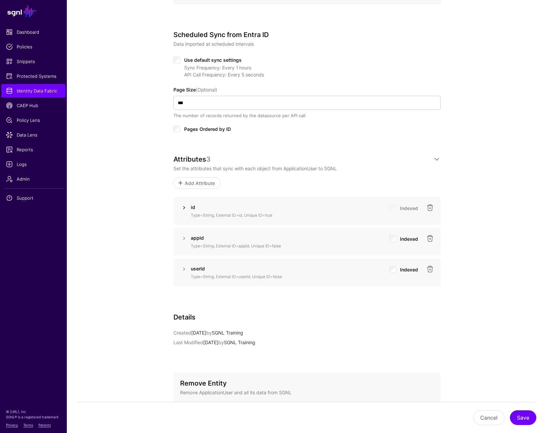
click at [182, 207] on link at bounding box center [184, 208] width 8 height 8
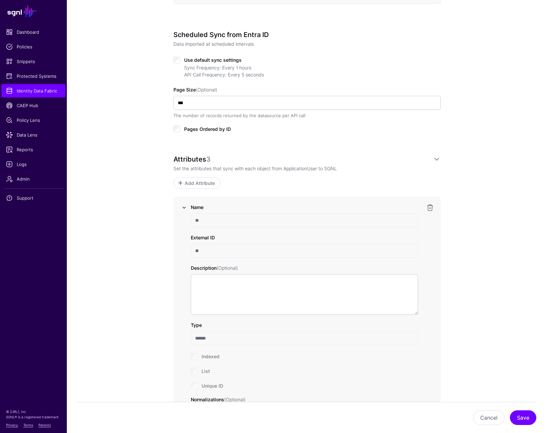
click at [182, 207] on link at bounding box center [184, 208] width 8 height 8
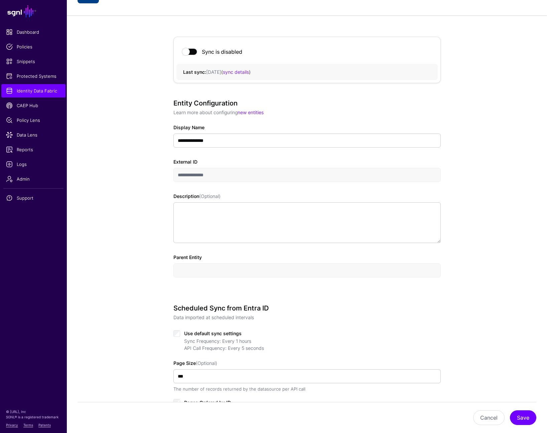
scroll to position [0, 0]
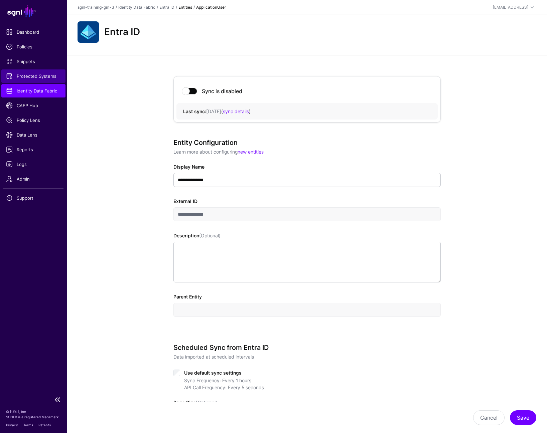
click at [28, 75] on span "Protected Systems" at bounding box center [33, 76] width 55 height 7
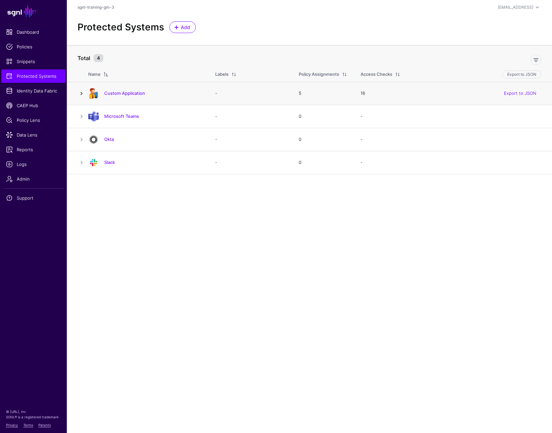
click at [84, 95] on link at bounding box center [81, 94] width 8 height 8
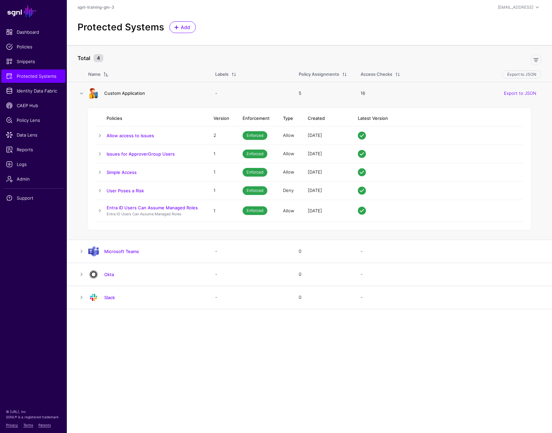
click at [131, 94] on link "Custom Application" at bounding box center [124, 93] width 41 height 5
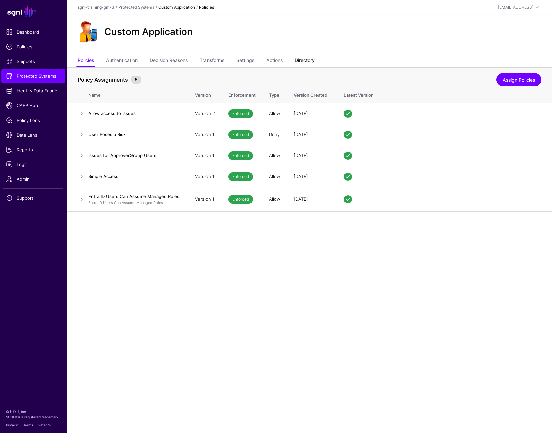
click at [309, 59] on link "Directory" at bounding box center [305, 61] width 20 height 13
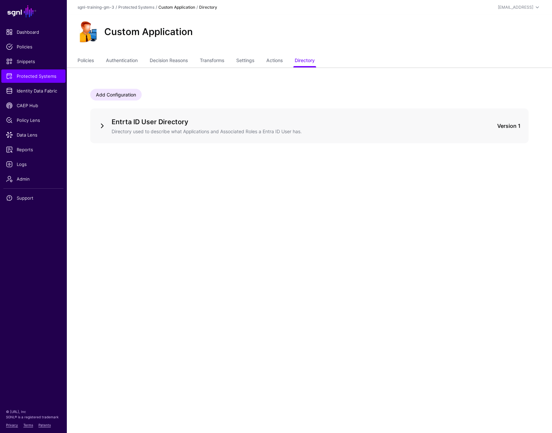
click at [99, 127] on link at bounding box center [102, 126] width 8 height 8
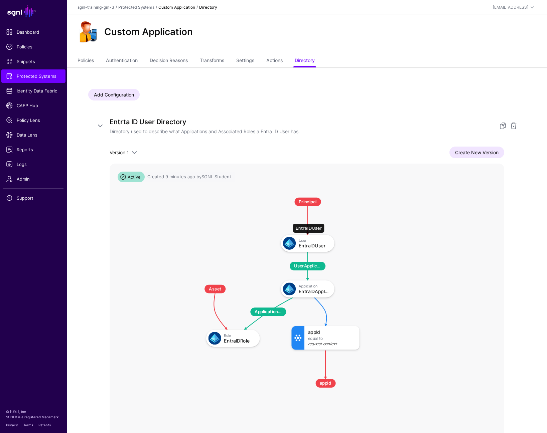
click at [314, 241] on div "User" at bounding box center [314, 241] width 31 height 4
click at [308, 245] on div "EntraIDUser" at bounding box center [314, 246] width 31 height 5
click at [307, 289] on div "Application EntraIDApplication" at bounding box center [316, 289] width 34 height 10
click at [311, 245] on div "EntraIDUser" at bounding box center [314, 246] width 31 height 5
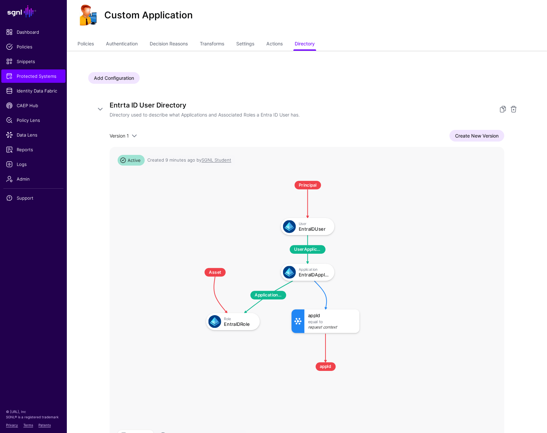
scroll to position [76, 0]
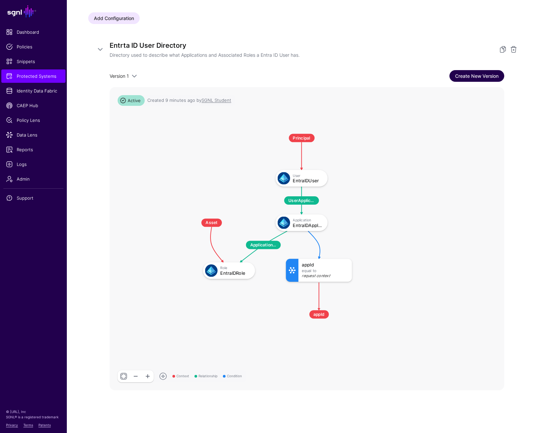
click at [409, 75] on link "Create New Version" at bounding box center [476, 76] width 55 height 12
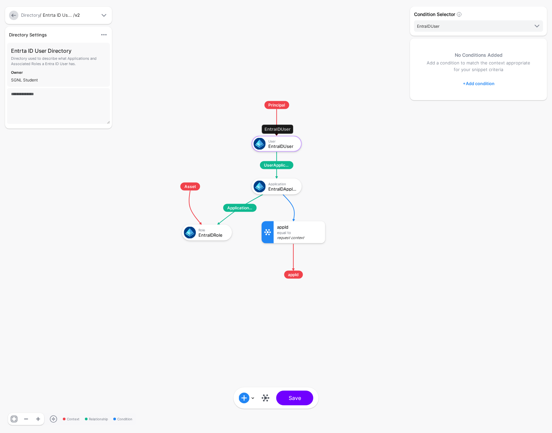
click at [282, 144] on div "EntraIDUser" at bounding box center [282, 146] width 29 height 5
click at [281, 144] on div "EntraIDUser" at bounding box center [282, 146] width 29 height 5
click at [243, 398] on span at bounding box center [244, 398] width 11 height 11
click at [127, 330] on div "Directory Settings Hide Settings Edit Settings Entrta ID User Directory Directo…" at bounding box center [73, 215] width 140 height 377
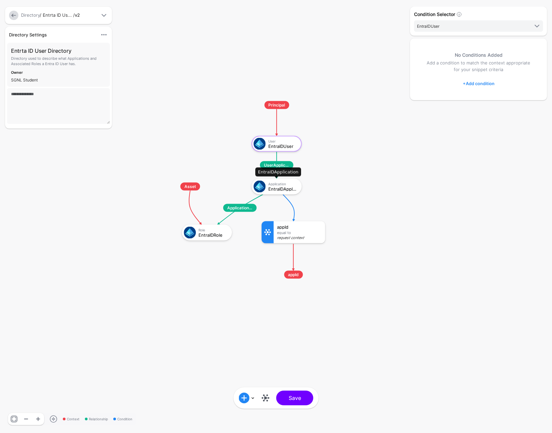
click at [280, 185] on div "Application" at bounding box center [282, 184] width 29 height 4
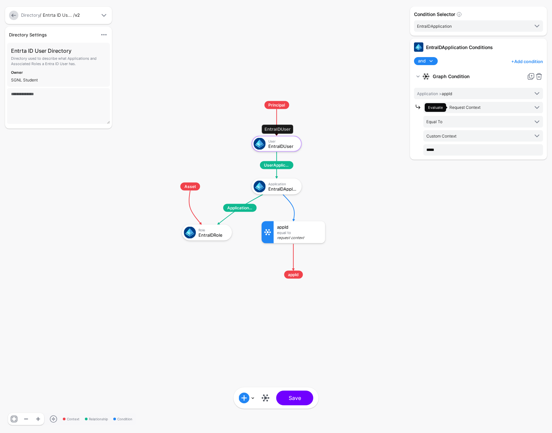
click at [279, 144] on div "EntraIDUser" at bounding box center [282, 146] width 29 height 5
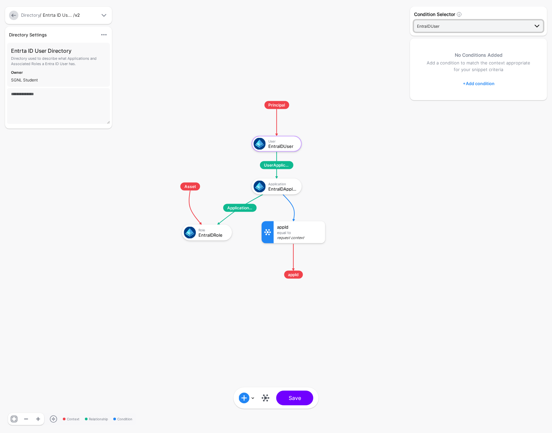
click at [409, 25] on span "EntraIDUser" at bounding box center [473, 25] width 112 height 7
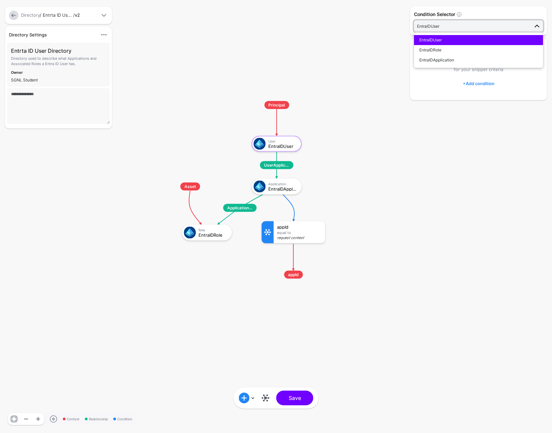
click at [409, 25] on span "EntraIDUser" at bounding box center [473, 25] width 112 height 7
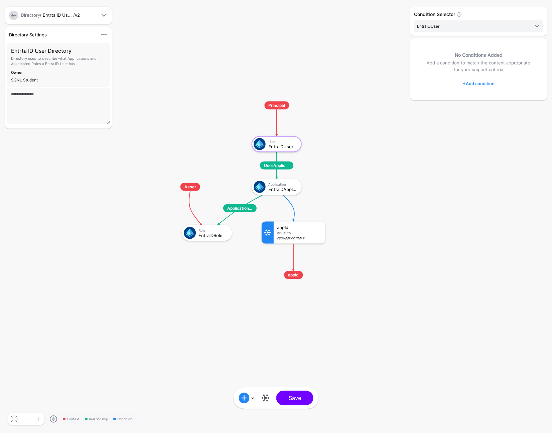
click at [338, 136] on rect at bounding box center [159, 95] width 55185 height 43326
click at [340, 153] on rect at bounding box center [159, 95] width 55185 height 43326
click at [282, 187] on div "EntraIDApplication" at bounding box center [283, 188] width 29 height 5
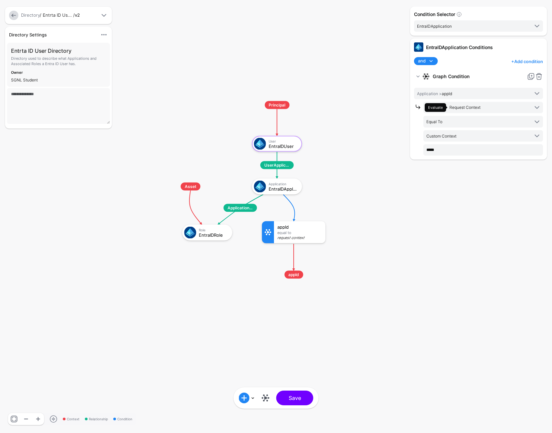
click at [347, 157] on rect at bounding box center [159, 95] width 55185 height 43326
click at [342, 157] on rect at bounding box center [159, 95] width 55185 height 43326
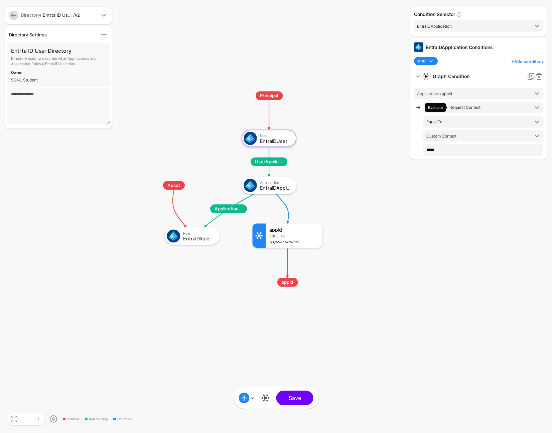
click at [403, 203] on rect at bounding box center [139, 84] width 60703 height 47658
click at [397, 202] on rect at bounding box center [139, 85] width 60703 height 47658
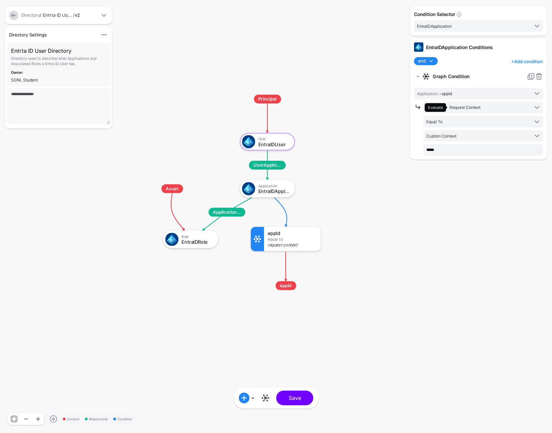
click at [392, 203] on rect at bounding box center [138, 87] width 60703 height 47658
click at [288, 233] on div "appId" at bounding box center [292, 233] width 49 height 5
click at [295, 235] on div "appId" at bounding box center [292, 233] width 49 height 5
click at [297, 233] on div "appId" at bounding box center [292, 233] width 49 height 5
click at [197, 238] on div "Role" at bounding box center [197, 237] width 32 height 4
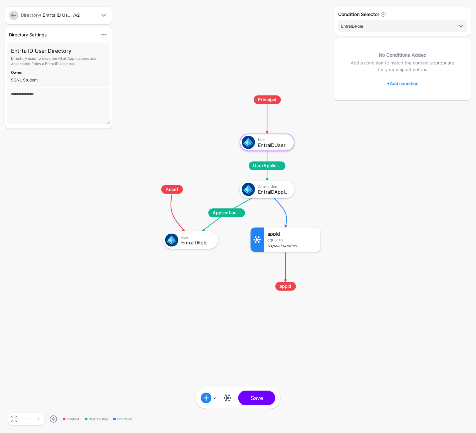
click at [409, 201] on div "Condition Selector EntraIDRole EntraIDUser EntraIDRole EntraIDApplication No Co…" at bounding box center [403, 217] width 140 height 420
click at [351, 218] on div "Condition Selector EntraIDRole EntraIDUser EntraIDRole EntraIDApplication No Co…" at bounding box center [403, 217] width 140 height 420
click at [351, 221] on div "Condition Selector EntraIDRole EntraIDUser EntraIDRole EntraIDApplication No Co…" at bounding box center [403, 217] width 140 height 420
click at [241, 54] on rect at bounding box center [138, 88] width 52399 height 47658
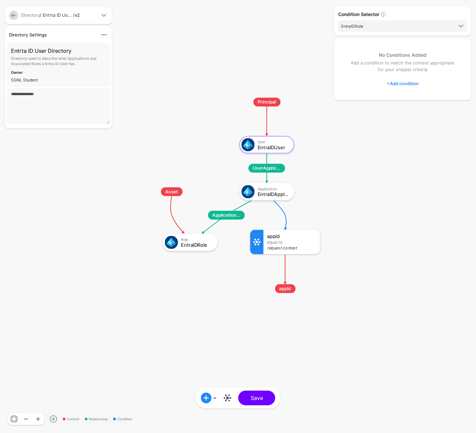
click at [235, 53] on rect at bounding box center [138, 90] width 52399 height 47658
click at [221, 50] on rect at bounding box center [137, 90] width 52399 height 47658
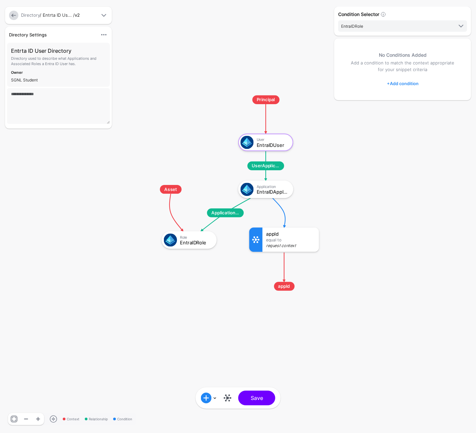
click at [190, 48] on rect at bounding box center [137, 88] width 52399 height 47658
click at [187, 63] on rect at bounding box center [136, 88] width 52399 height 47658
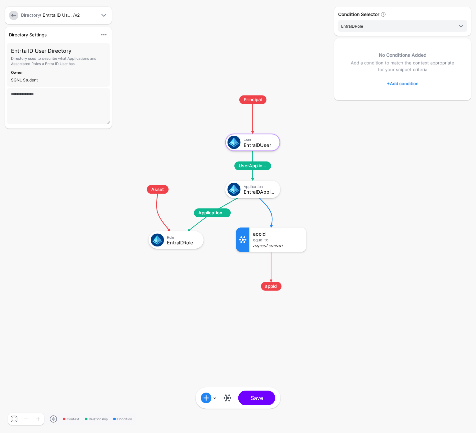
drag, startPoint x: 232, startPoint y: 62, endPoint x: 190, endPoint y: 57, distance: 42.0
click at [190, 57] on rect at bounding box center [124, 88] width 52399 height 47658
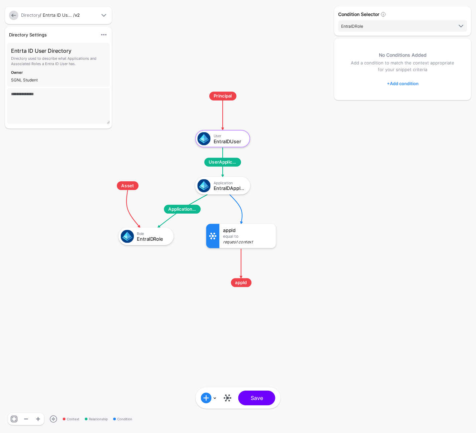
click at [324, 148] on rect at bounding box center [94, 84] width 52399 height 47658
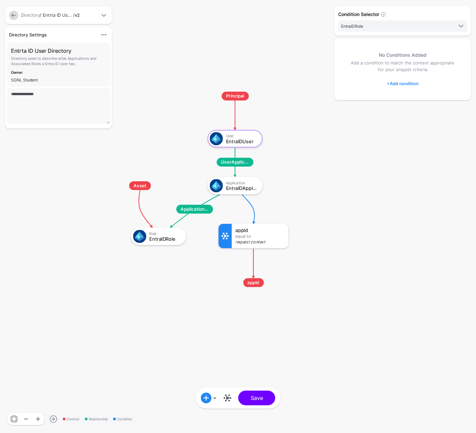
drag, startPoint x: 284, startPoint y: 143, endPoint x: 304, endPoint y: 141, distance: 20.5
click at [304, 141] on rect at bounding box center [106, 84] width 52399 height 47658
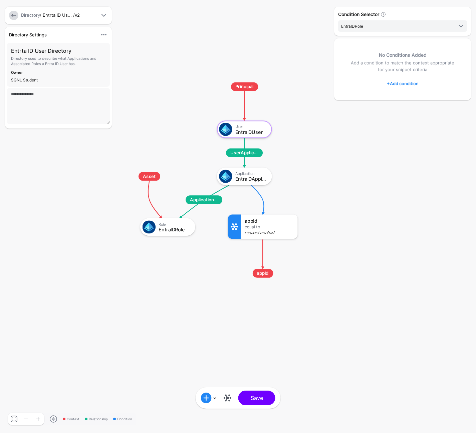
drag, startPoint x: 309, startPoint y: 142, endPoint x: 309, endPoint y: 134, distance: 8.4
click at [309, 134] on rect at bounding box center [115, 75] width 52399 height 47658
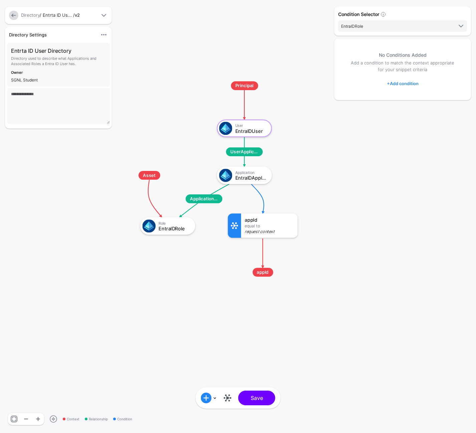
click at [311, 136] on rect at bounding box center [115, 74] width 52399 height 47658
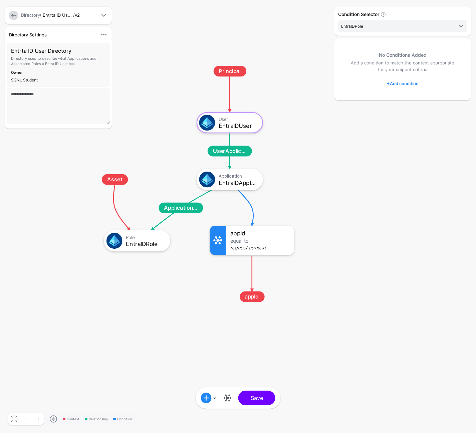
click at [309, 156] on rect at bounding box center [73, 56] width 63355 height 57623
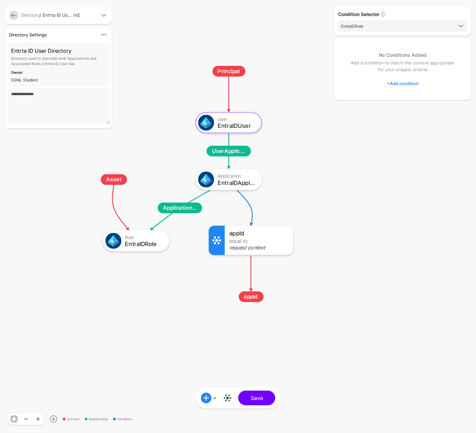
click at [309, 156] on rect at bounding box center [72, 56] width 63355 height 57623
click at [313, 154] on rect at bounding box center [72, 56] width 63355 height 57623
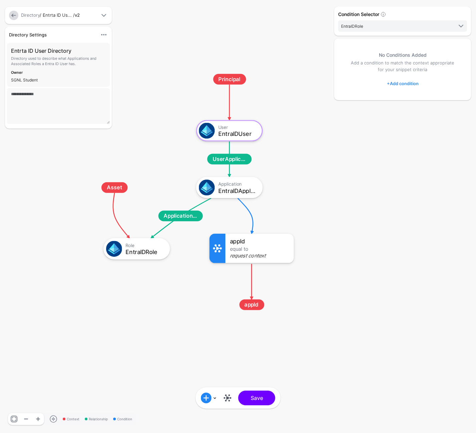
drag, startPoint x: 312, startPoint y: 155, endPoint x: 313, endPoint y: 163, distance: 7.8
click at [312, 163] on rect at bounding box center [73, 64] width 63355 height 57623
drag, startPoint x: 399, startPoint y: 136, endPoint x: 405, endPoint y: 140, distance: 7.4
click at [378, 132] on div "Condition Selector EntraIDRole EntraIDUser EntraIDRole EntraIDApplication No Co…" at bounding box center [403, 217] width 140 height 420
click at [409, 180] on div "Condition Selector EntraIDRole EntraIDUser EntraIDRole EntraIDApplication No Co…" at bounding box center [403, 217] width 140 height 420
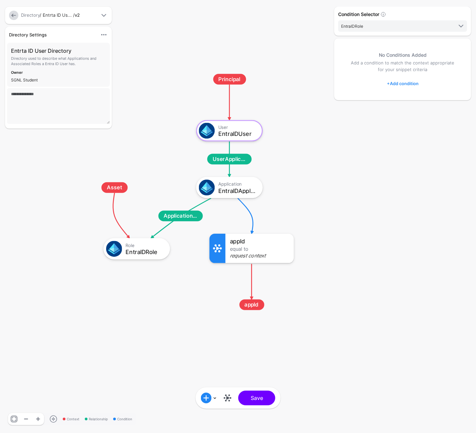
click at [15, 17] on link at bounding box center [13, 15] width 9 height 9
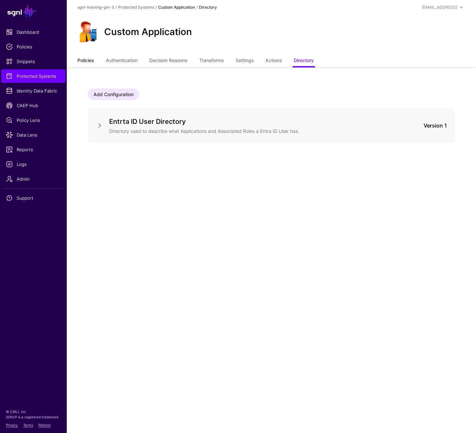
click at [92, 58] on link "Policies" at bounding box center [85, 61] width 16 height 13
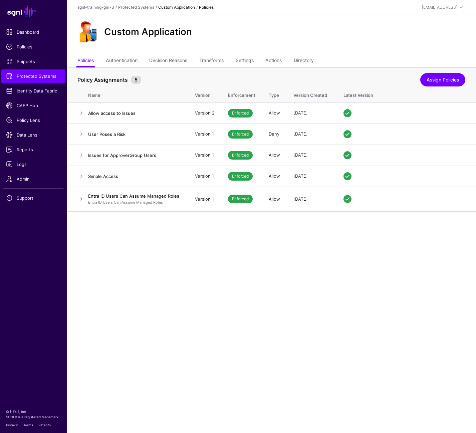
click at [160, 83] on div "Policy Assignments 5" at bounding box center [249, 80] width 346 height 8
click at [160, 80] on div "Policy Assignments 5" at bounding box center [249, 80] width 346 height 8
click at [144, 225] on main "SGNL Dashboard Policies Snippets Protected Systems Identity Data Fabric CAEP Hu…" at bounding box center [238, 216] width 476 height 433
click at [143, 224] on main "SGNL Dashboard Policies Snippets Protected Systems Identity Data Fabric CAEP Hu…" at bounding box center [238, 216] width 476 height 433
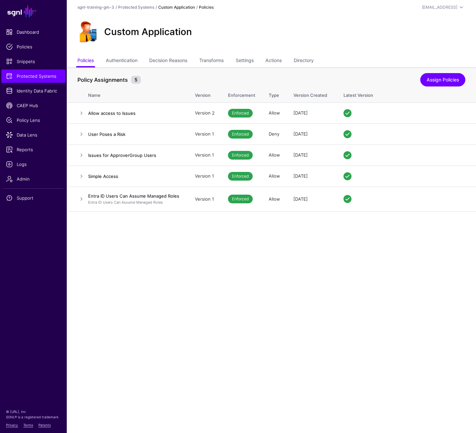
click at [144, 223] on main "SGNL Dashboard Policies Snippets Protected Systems Identity Data Fabric CAEP Hu…" at bounding box center [238, 216] width 476 height 433
click at [142, 222] on main "SGNL Dashboard Policies Snippets Protected Systems Identity Data Fabric CAEP Hu…" at bounding box center [238, 216] width 476 height 433
click at [302, 58] on link "Directory" at bounding box center [304, 61] width 20 height 13
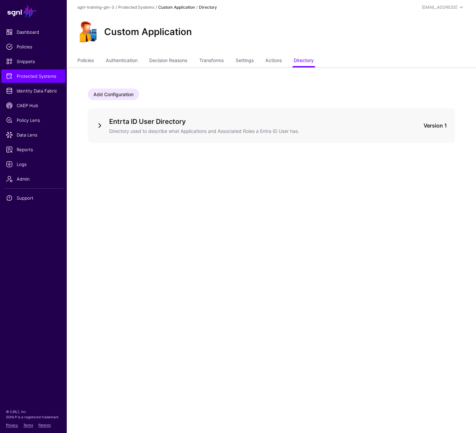
click at [101, 126] on link at bounding box center [100, 126] width 8 height 8
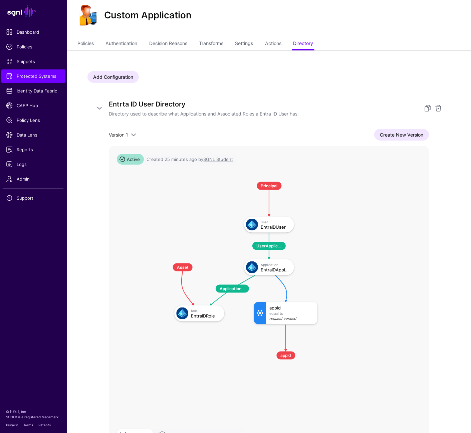
scroll to position [25, 0]
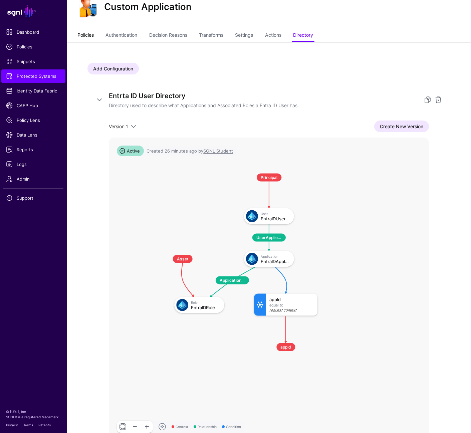
click at [88, 35] on link "Policies" at bounding box center [85, 35] width 16 height 13
click at [88, 18] on img at bounding box center [87, 6] width 21 height 21
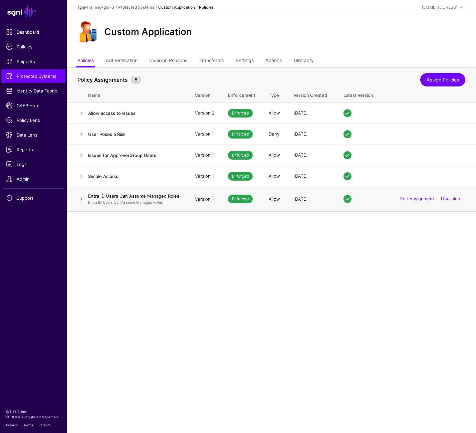
click at [97, 195] on h4 "Entra ID Users Can Assume Managed Roles" at bounding box center [135, 196] width 94 height 6
click at [408, 198] on link "Edit Assignment" at bounding box center [418, 198] width 34 height 5
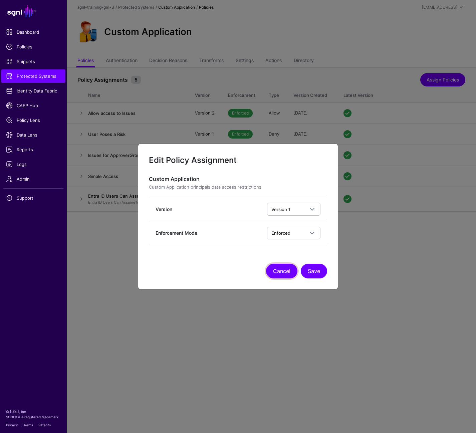
drag, startPoint x: 272, startPoint y: 270, endPoint x: 267, endPoint y: 266, distance: 6.4
click at [272, 270] on button "Cancel" at bounding box center [281, 271] width 31 height 15
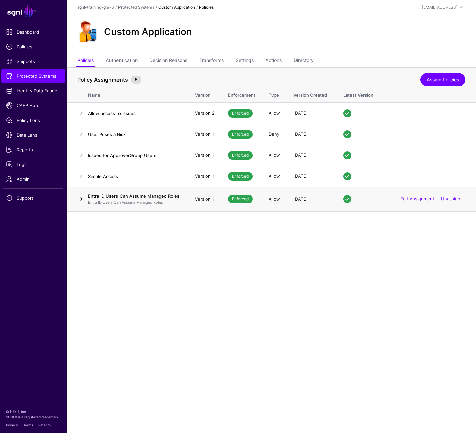
click at [83, 199] on link at bounding box center [81, 199] width 8 height 8
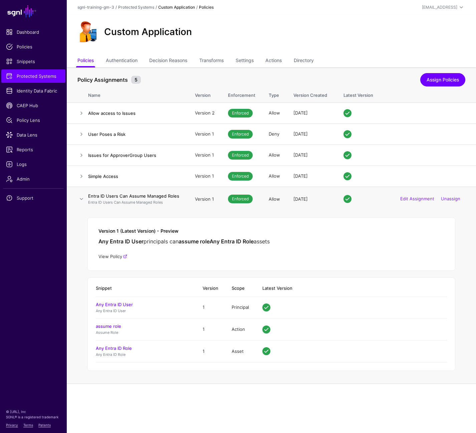
click at [114, 258] on link "View Policy" at bounding box center [113, 256] width 29 height 5
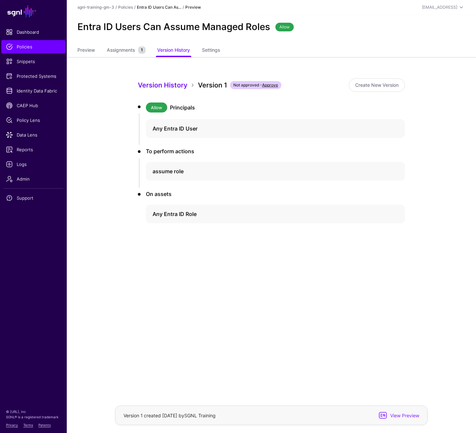
click at [125, 230] on div "Version History Version 1 Not approved - Approve Create New Version Allow Princ…" at bounding box center [271, 174] width 309 height 235
click at [121, 224] on div "Version History Version 1 Not approved - Approve Create New Version Allow Princ…" at bounding box center [271, 174] width 309 height 235
click at [439, 40] on div "Entra ID Users Can Assume Managed Roles Allow" at bounding box center [272, 30] width 410 height 30
